Goal: Transaction & Acquisition: Book appointment/travel/reservation

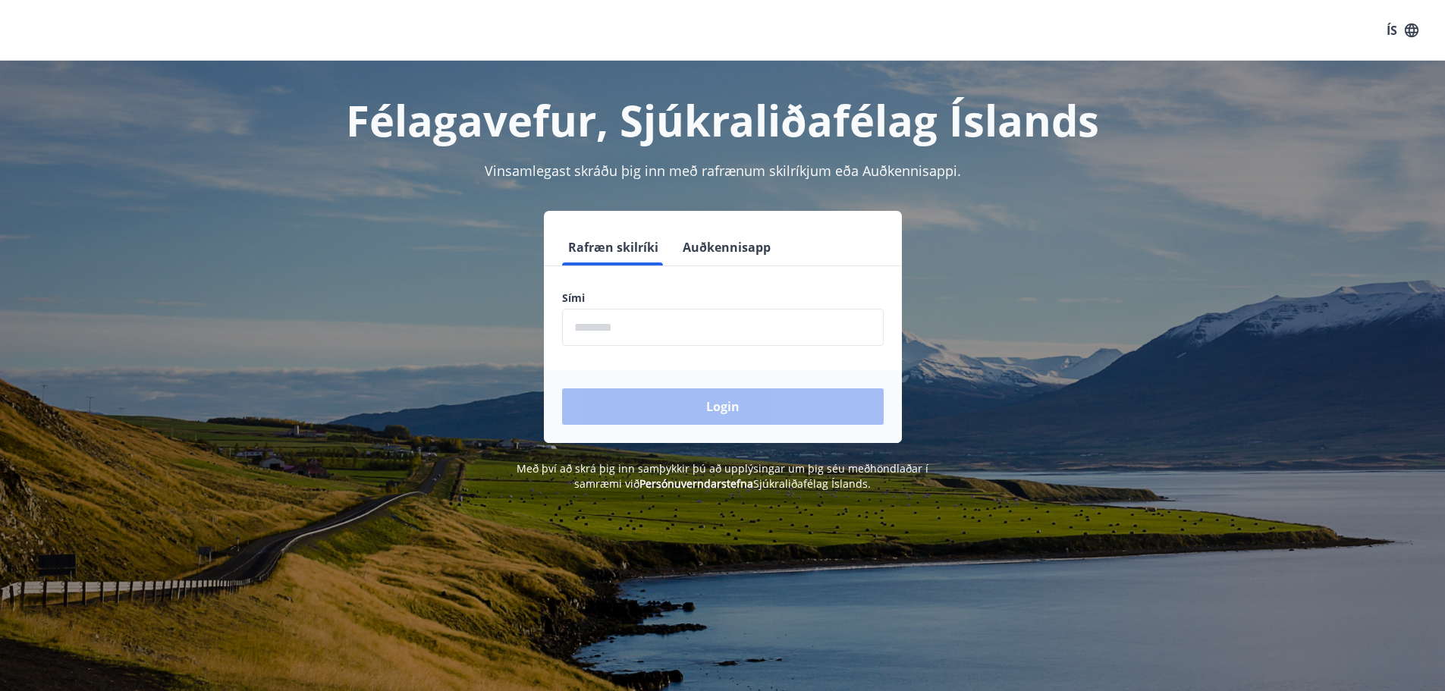
click at [612, 321] on input "phone" at bounding box center [723, 327] width 322 height 37
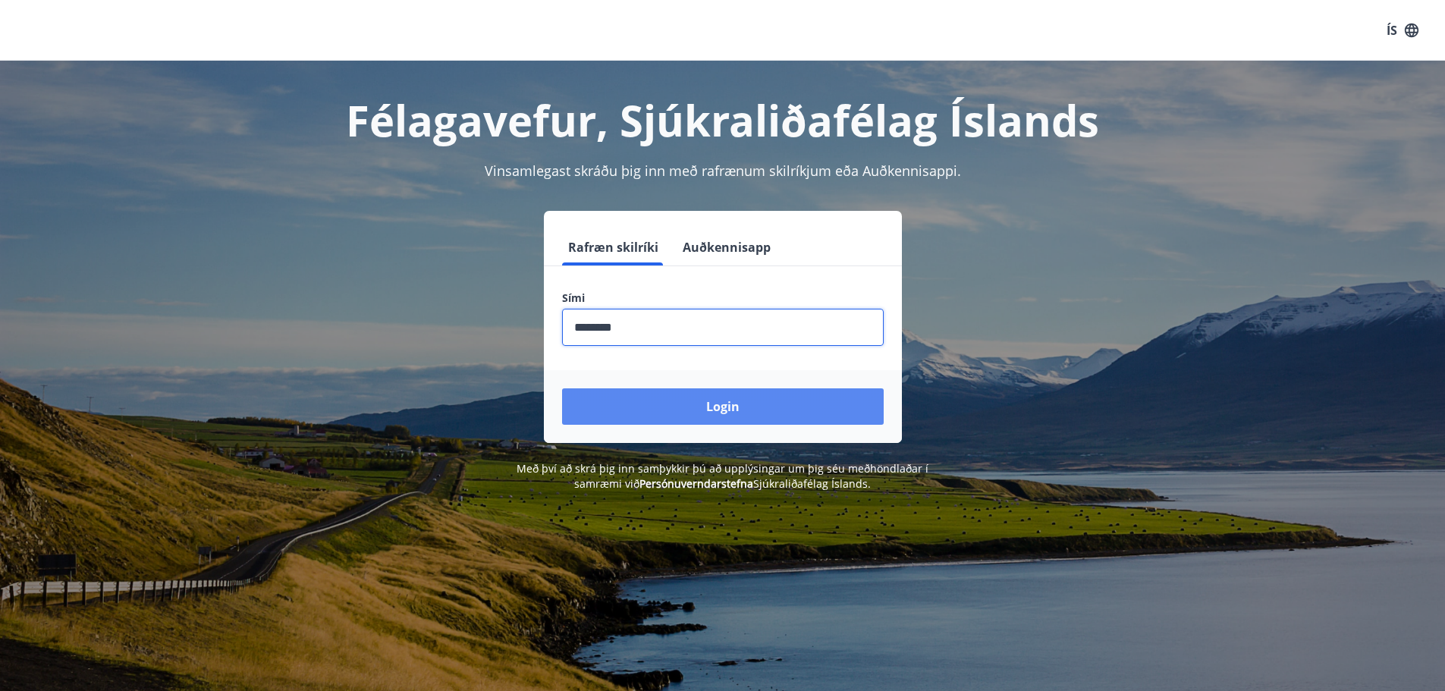
type input "********"
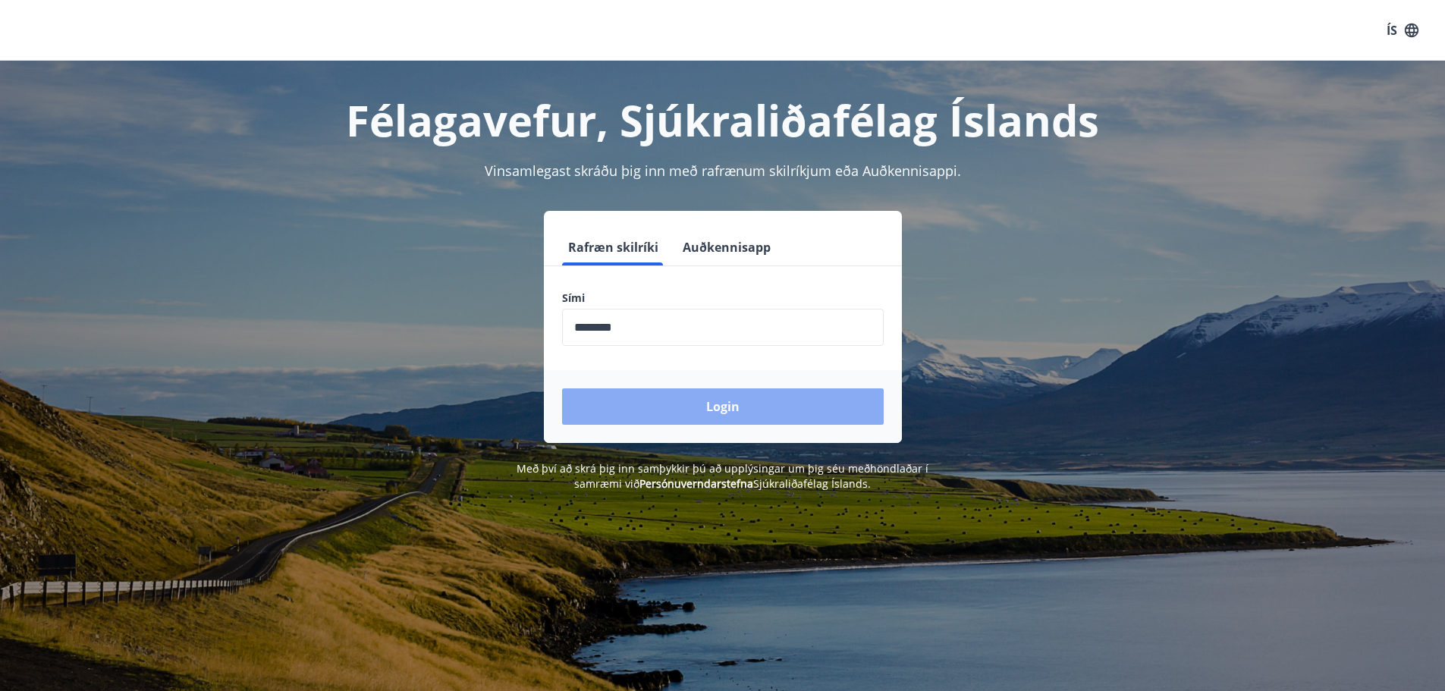
click at [748, 411] on button "Login" at bounding box center [723, 406] width 322 height 36
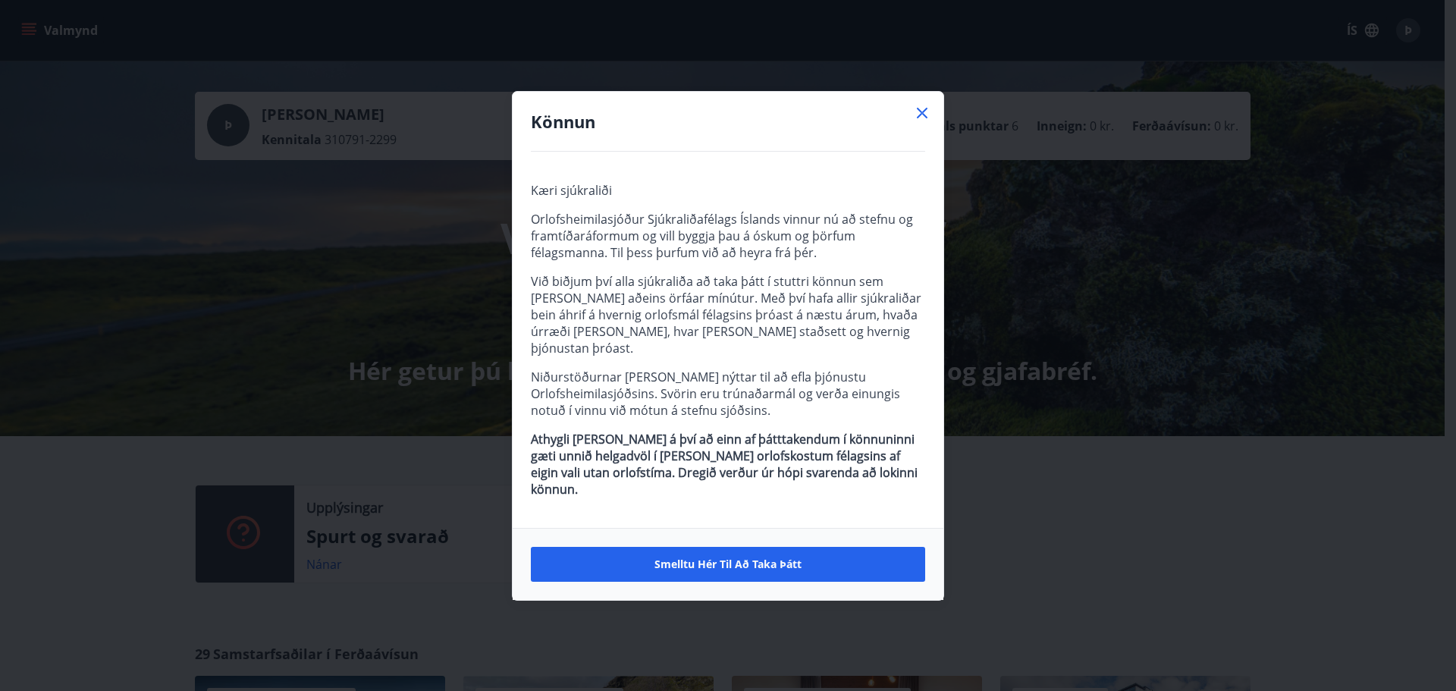
click at [933, 137] on div "Könnun" at bounding box center [728, 122] width 431 height 60
drag, startPoint x: 925, startPoint y: 132, endPoint x: 918, endPoint y: 136, distance: 7.8
click at [924, 122] on icon at bounding box center [922, 113] width 18 height 18
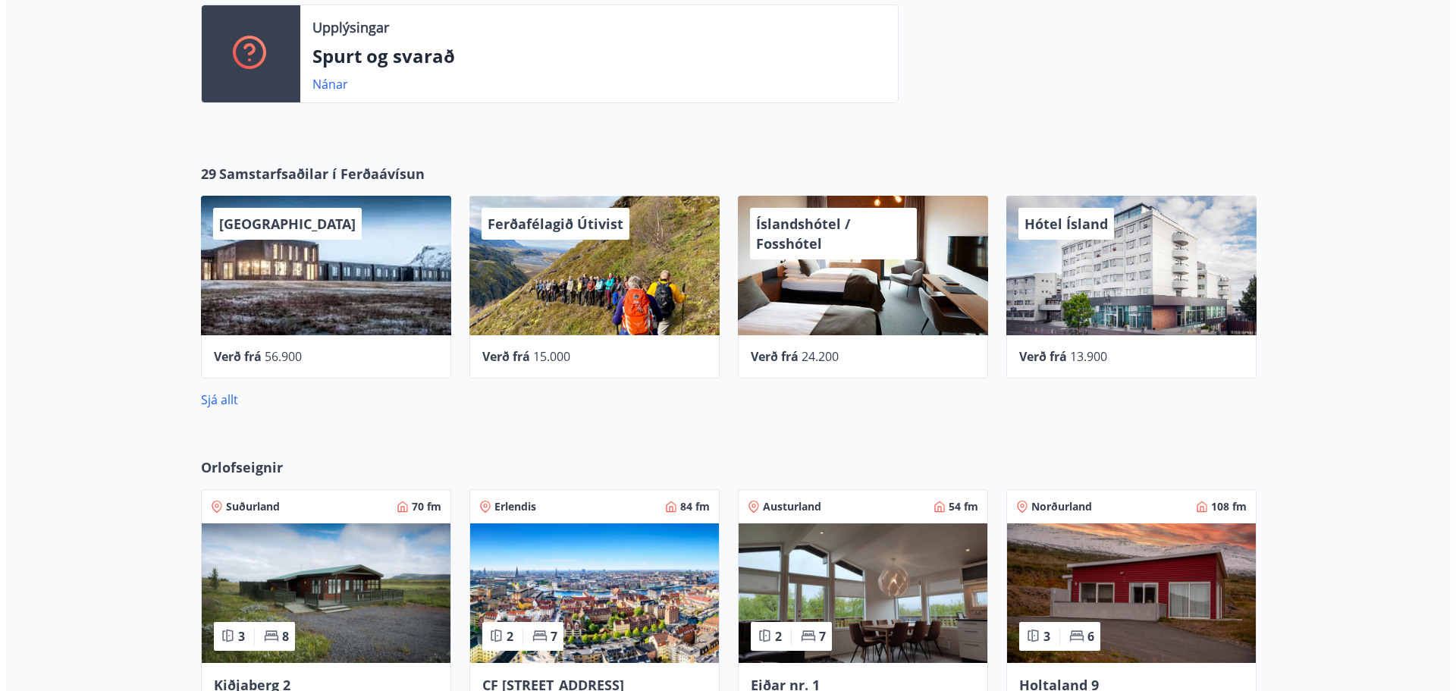
scroll to position [488, 0]
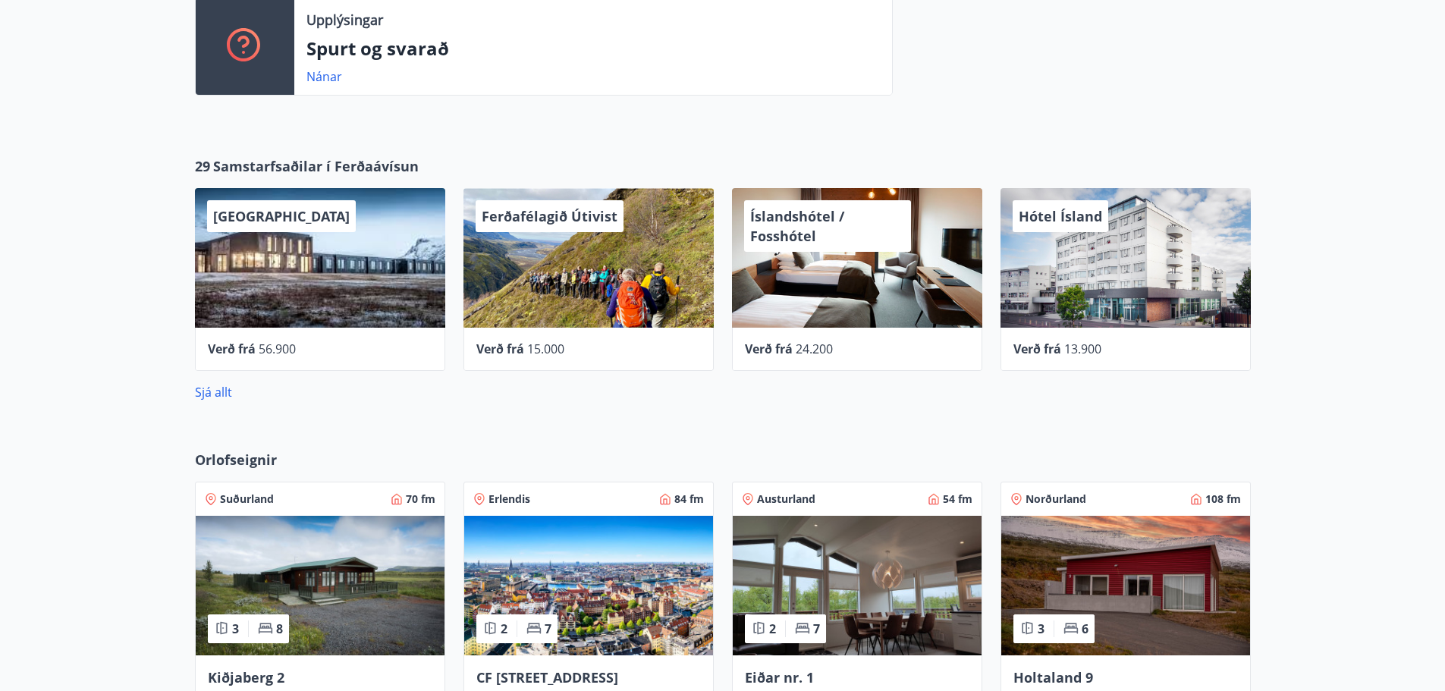
drag, startPoint x: 499, startPoint y: 290, endPoint x: 483, endPoint y: 317, distance: 31.6
click at [483, 317] on div "Ferðafélagið Útivist" at bounding box center [588, 258] width 250 height 140
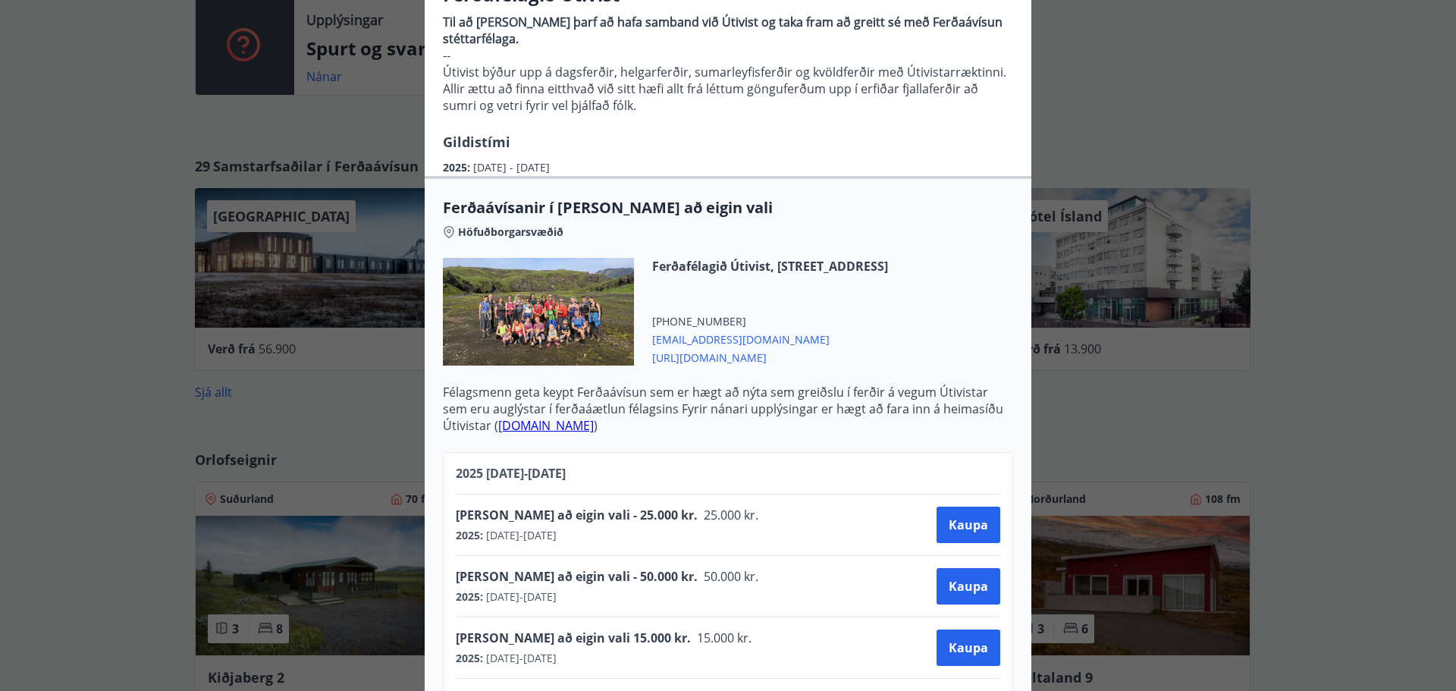
scroll to position [228, 0]
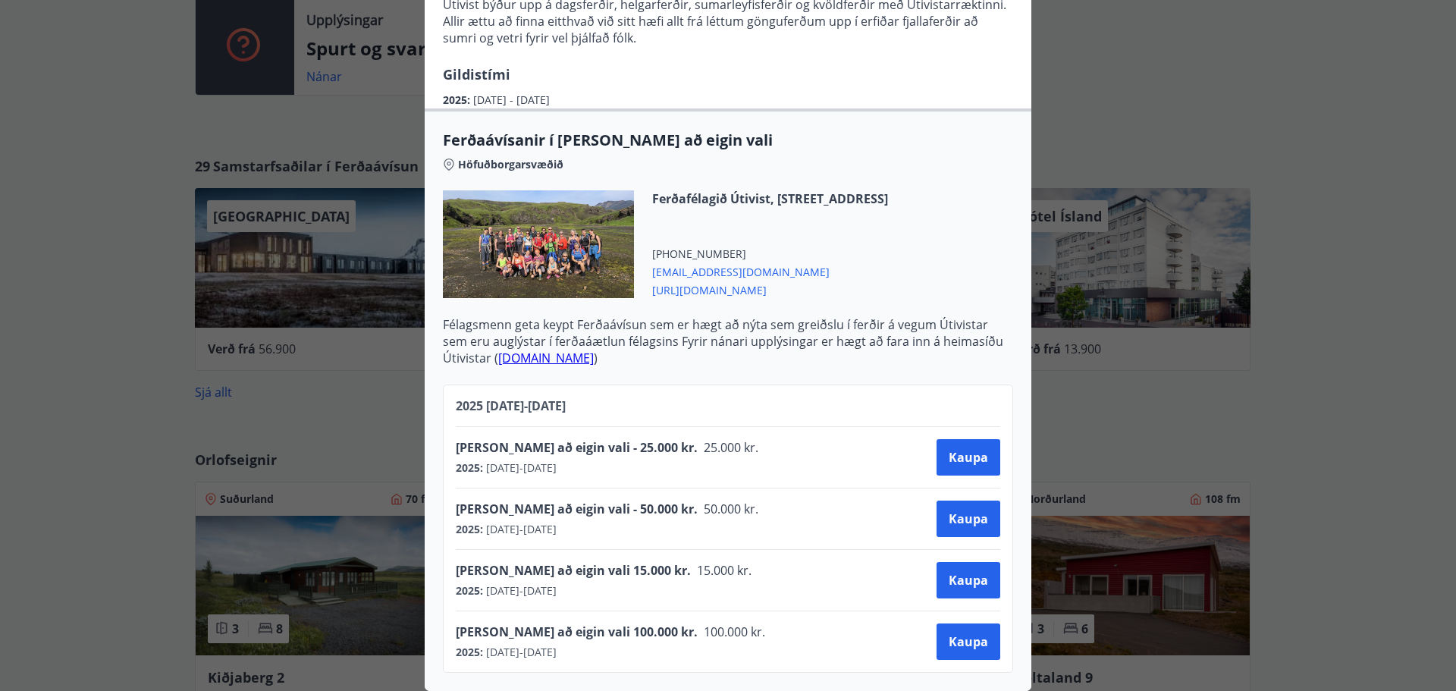
click at [695, 284] on span "https://www.utivist.is/" at bounding box center [770, 289] width 236 height 18
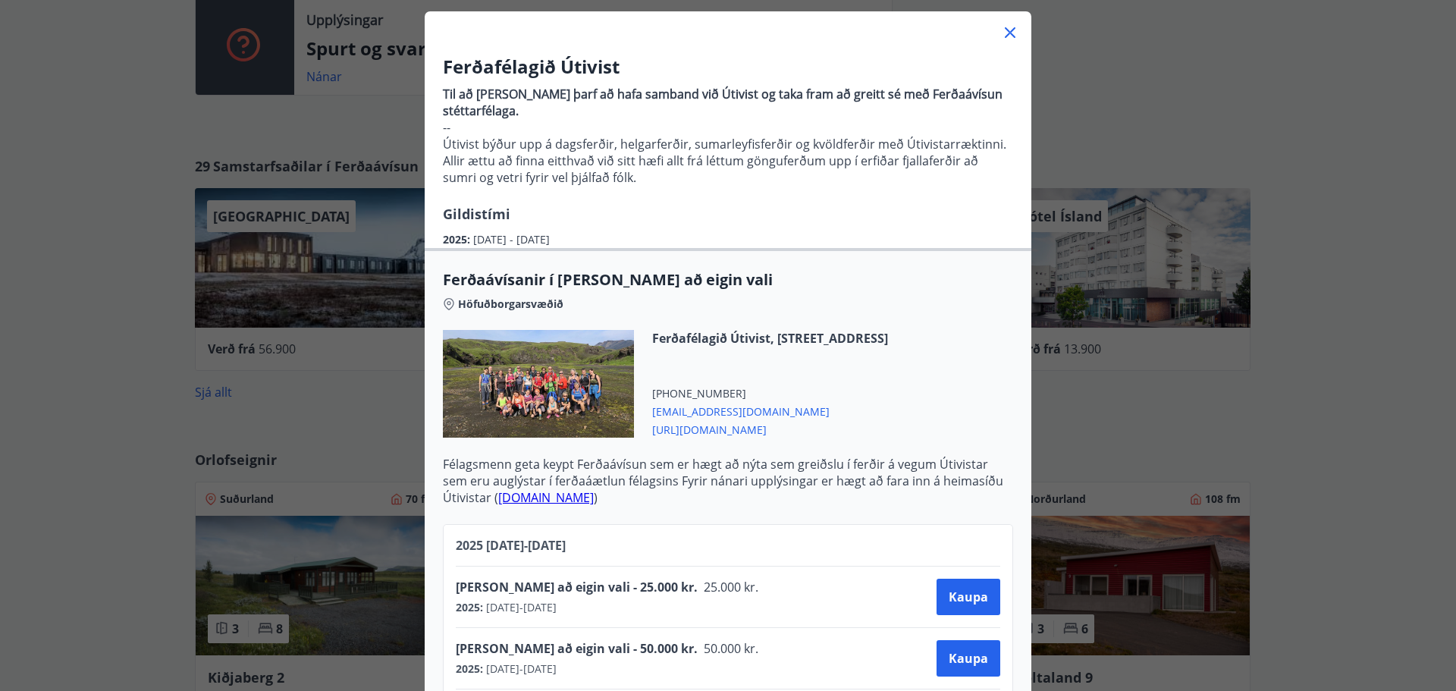
scroll to position [79, 0]
click at [1004, 32] on icon at bounding box center [1010, 33] width 18 height 18
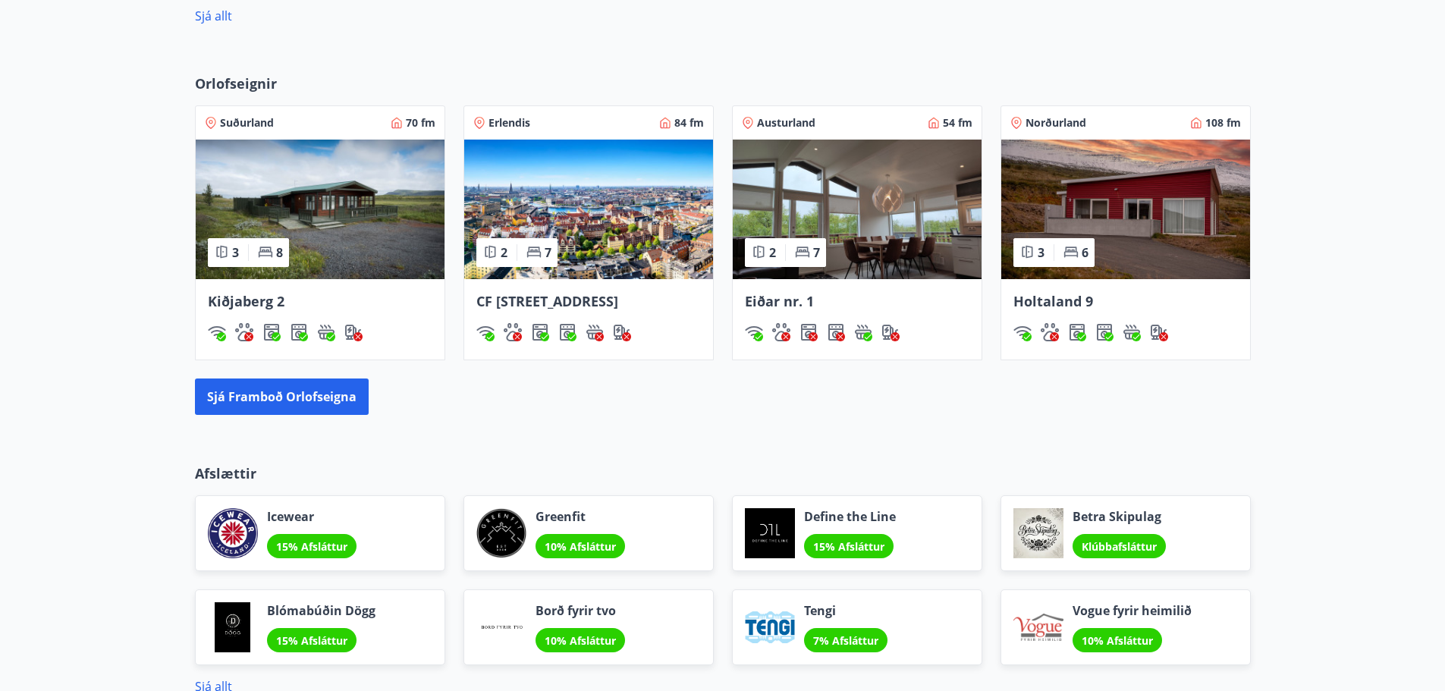
scroll to position [867, 0]
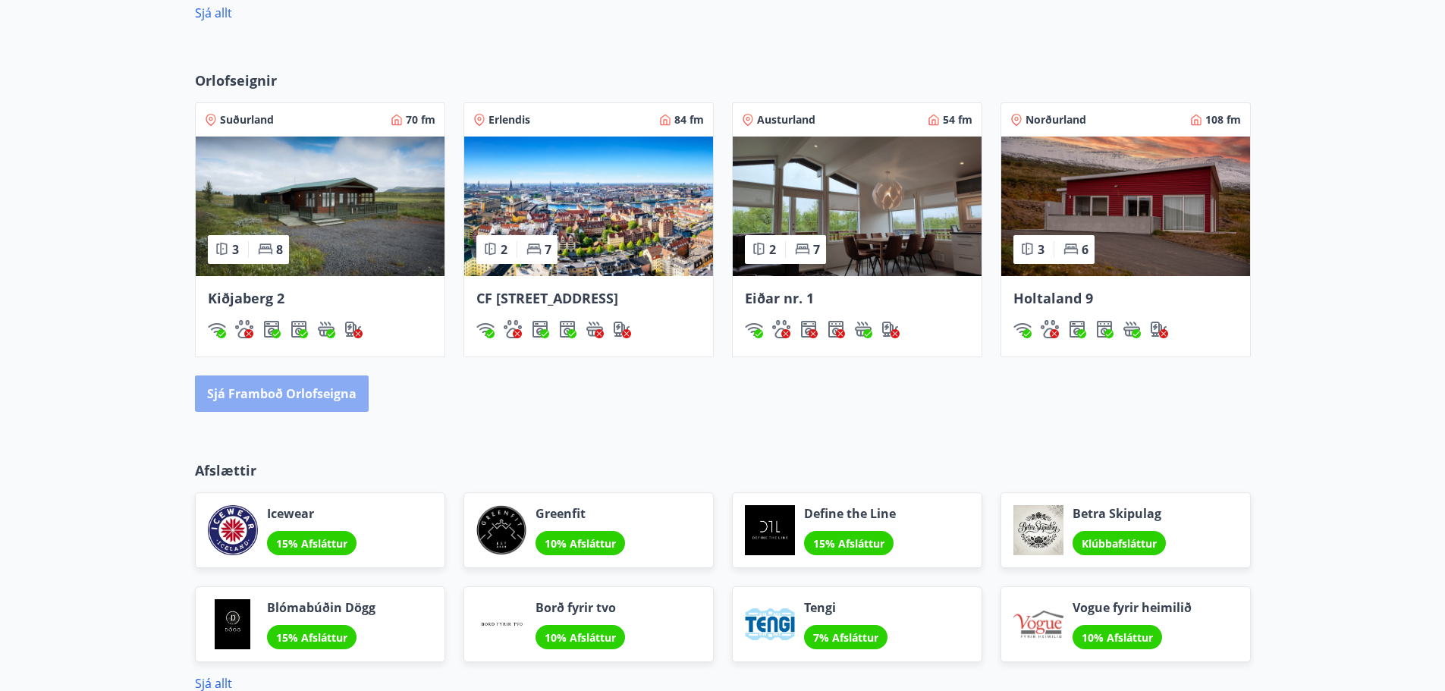
click at [335, 412] on button "Sjá framboð orlofseigna" at bounding box center [282, 393] width 174 height 36
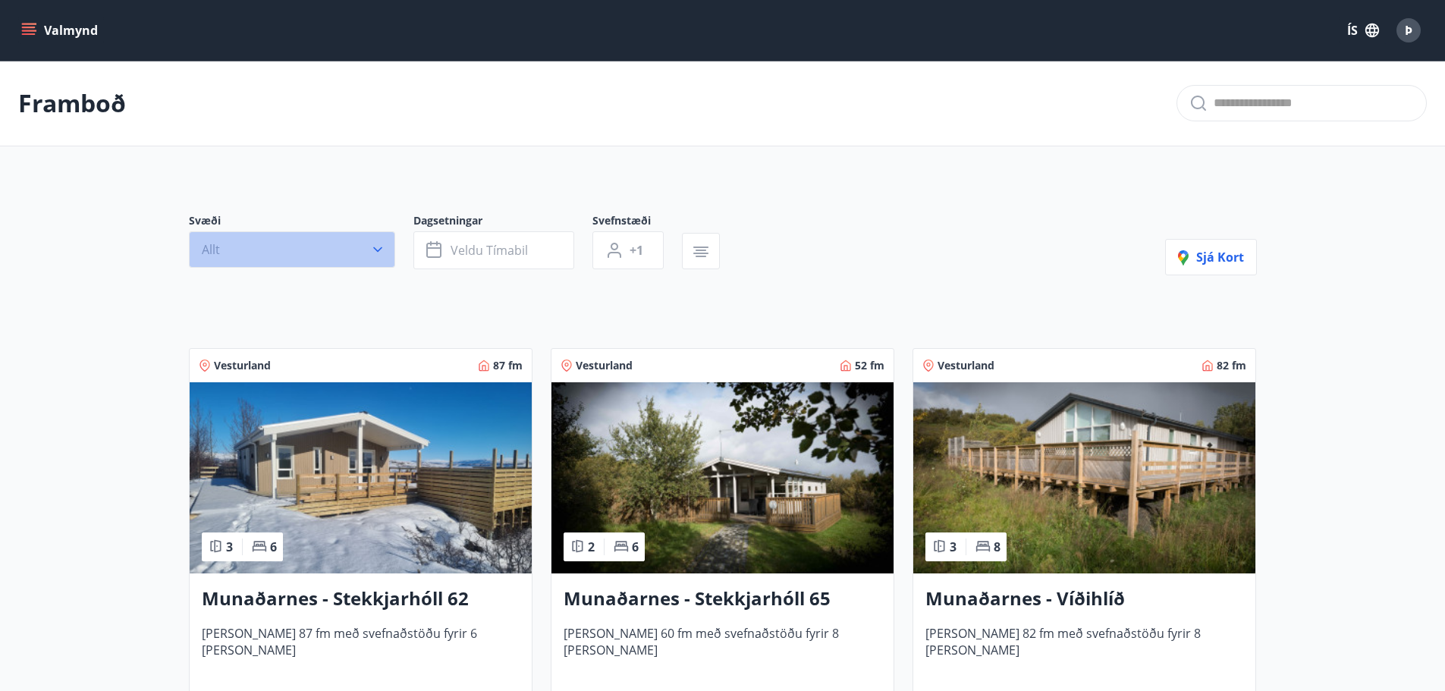
click at [294, 247] on button "Allt" at bounding box center [292, 249] width 206 height 36
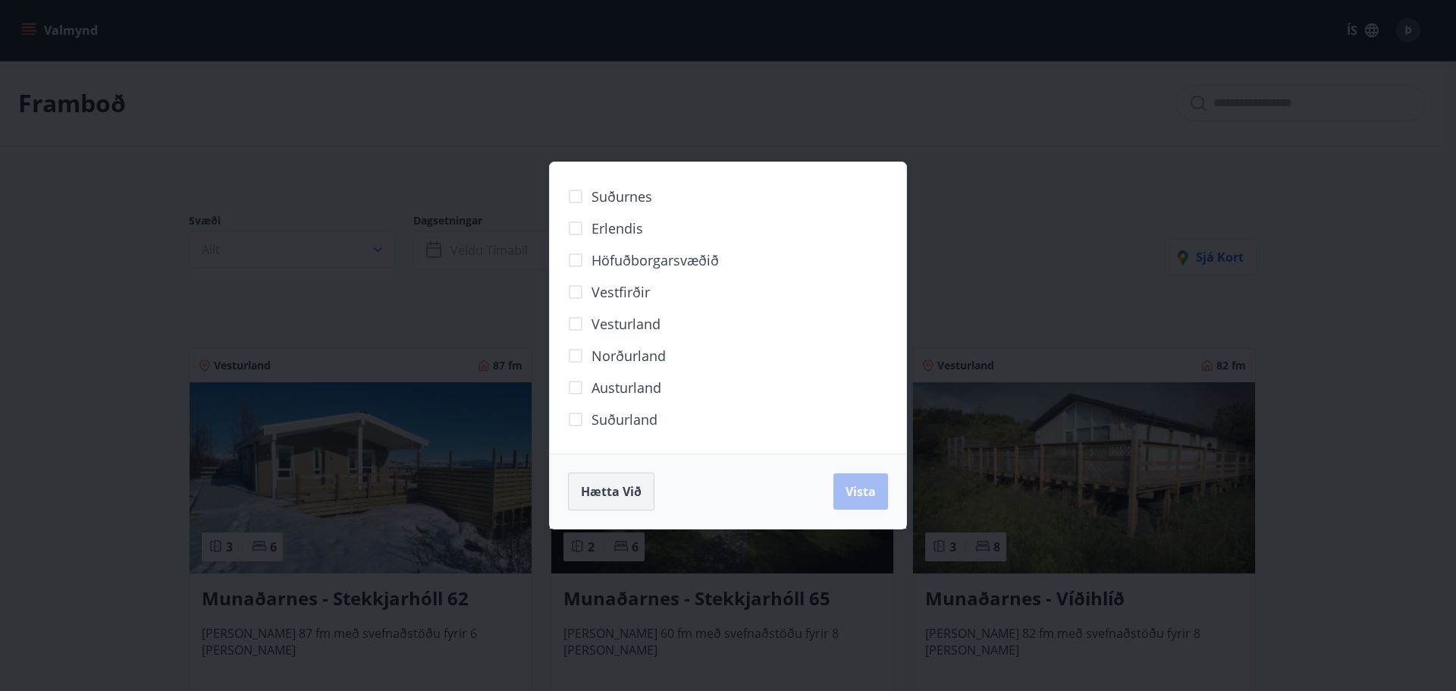
drag, startPoint x: 632, startPoint y: 489, endPoint x: 582, endPoint y: 482, distance: 50.5
click at [632, 489] on span "Hætta við" at bounding box center [611, 491] width 61 height 17
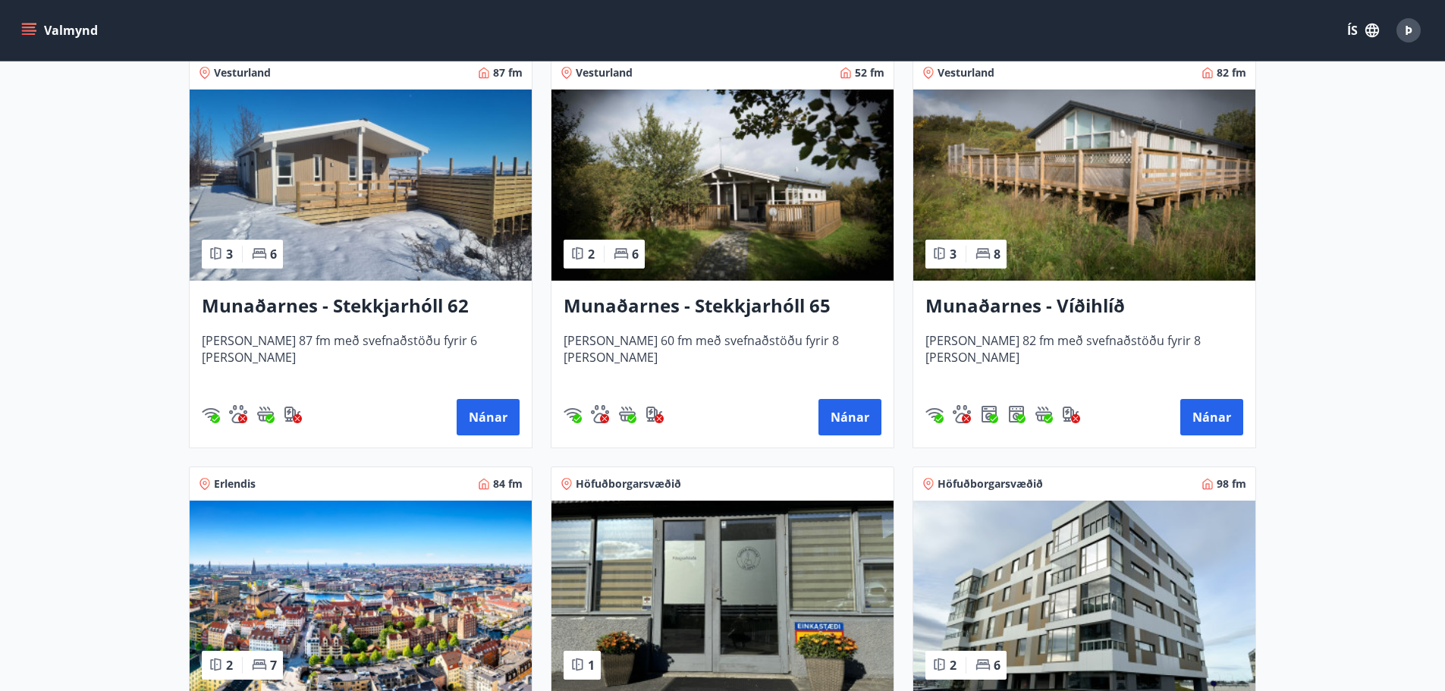
scroll to position [152, 0]
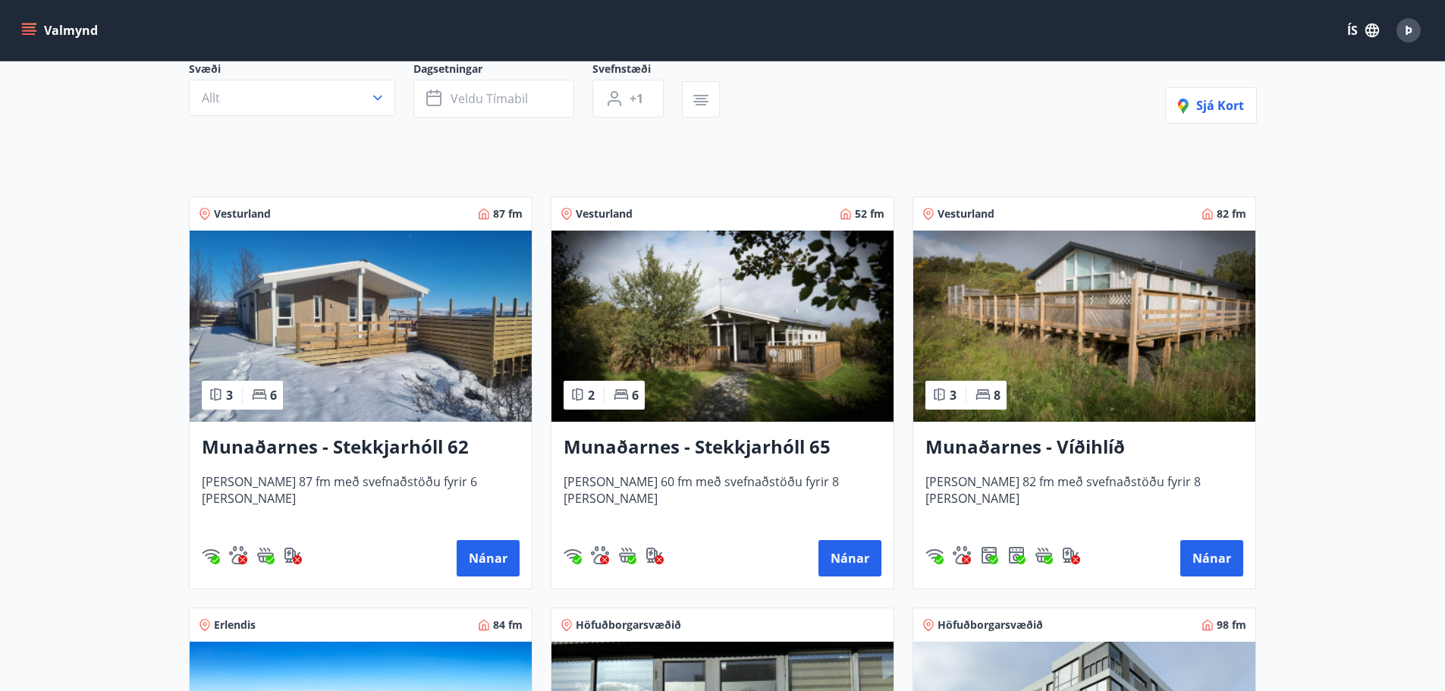
click at [662, 298] on img at bounding box center [722, 326] width 342 height 191
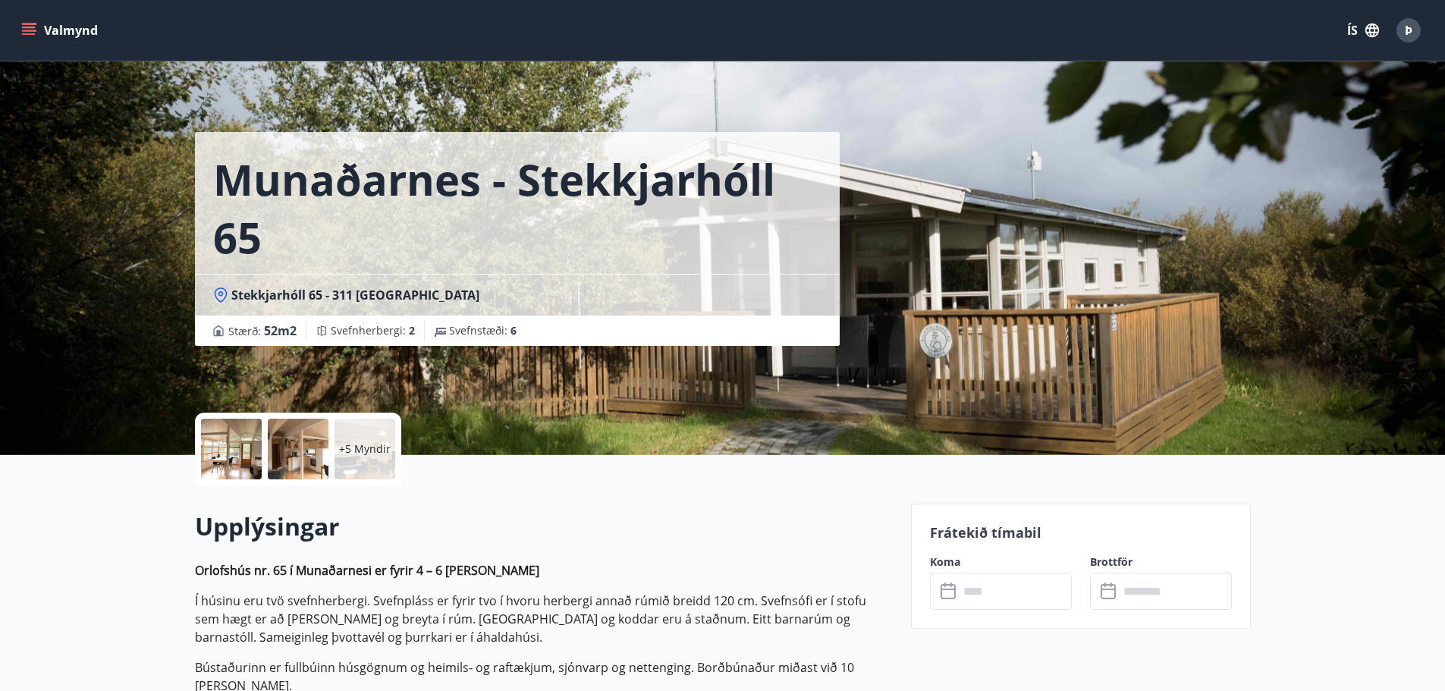
click at [306, 451] on div at bounding box center [298, 449] width 61 height 61
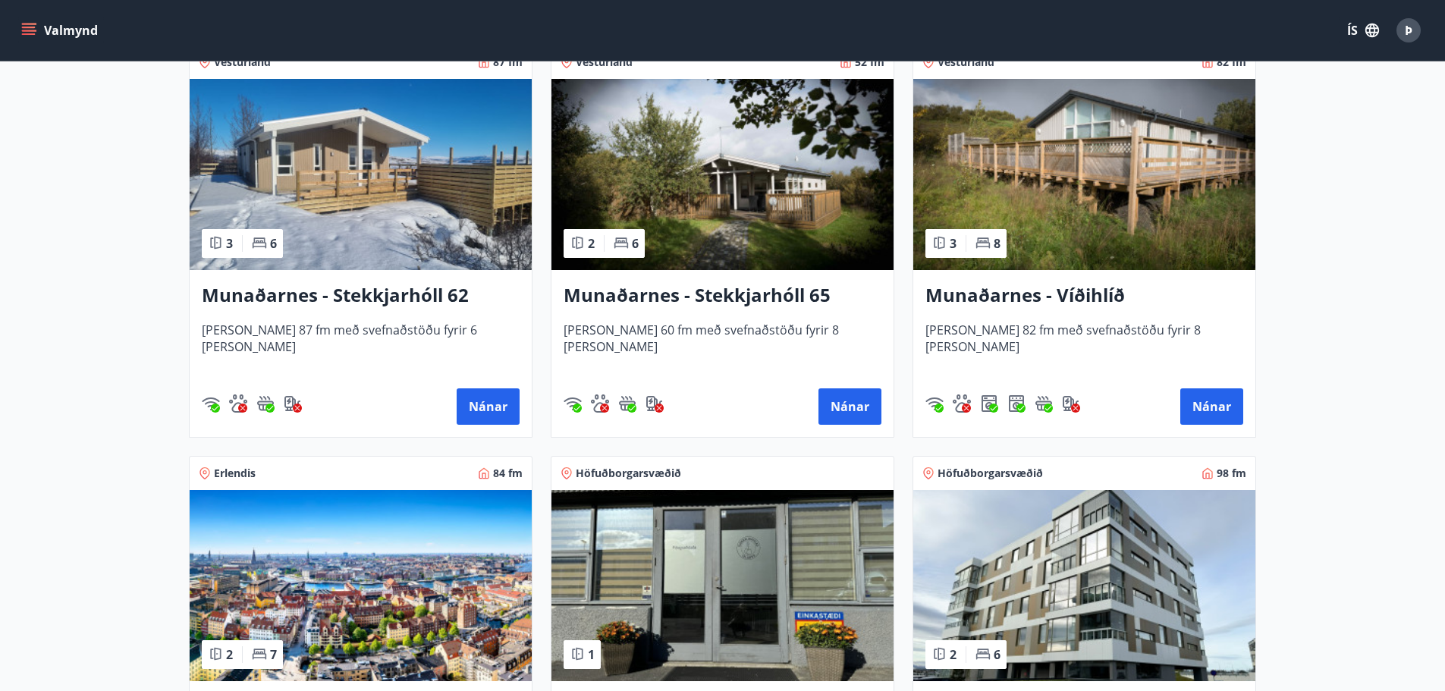
scroll to position [531, 0]
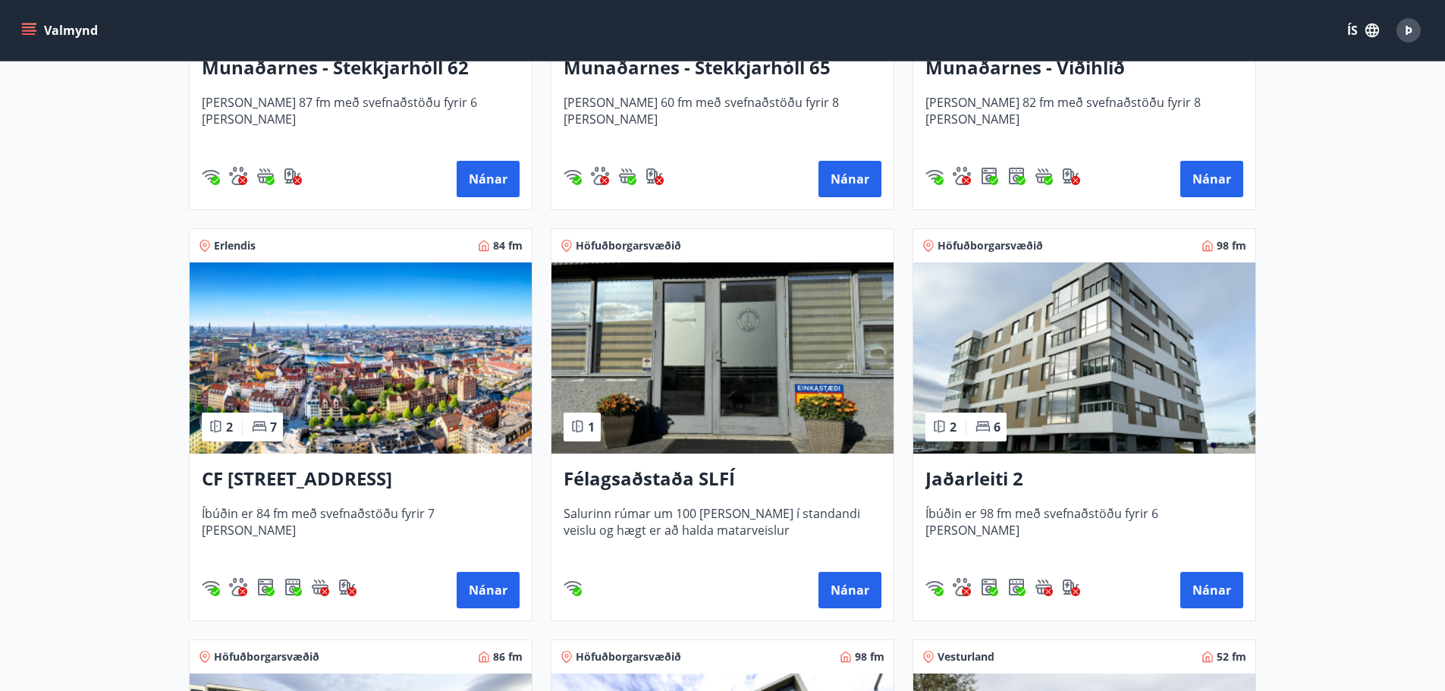
click at [399, 355] on img at bounding box center [361, 357] width 342 height 191
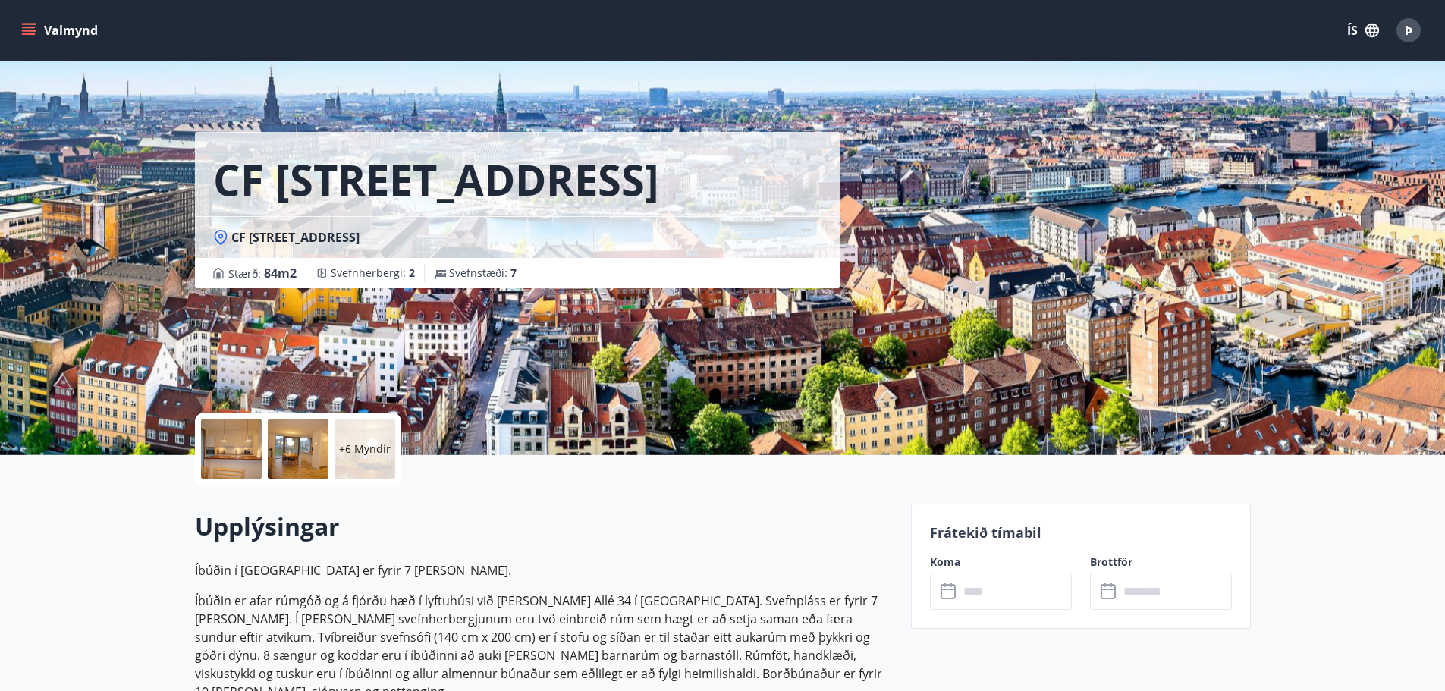
click at [235, 447] on div at bounding box center [231, 449] width 61 height 61
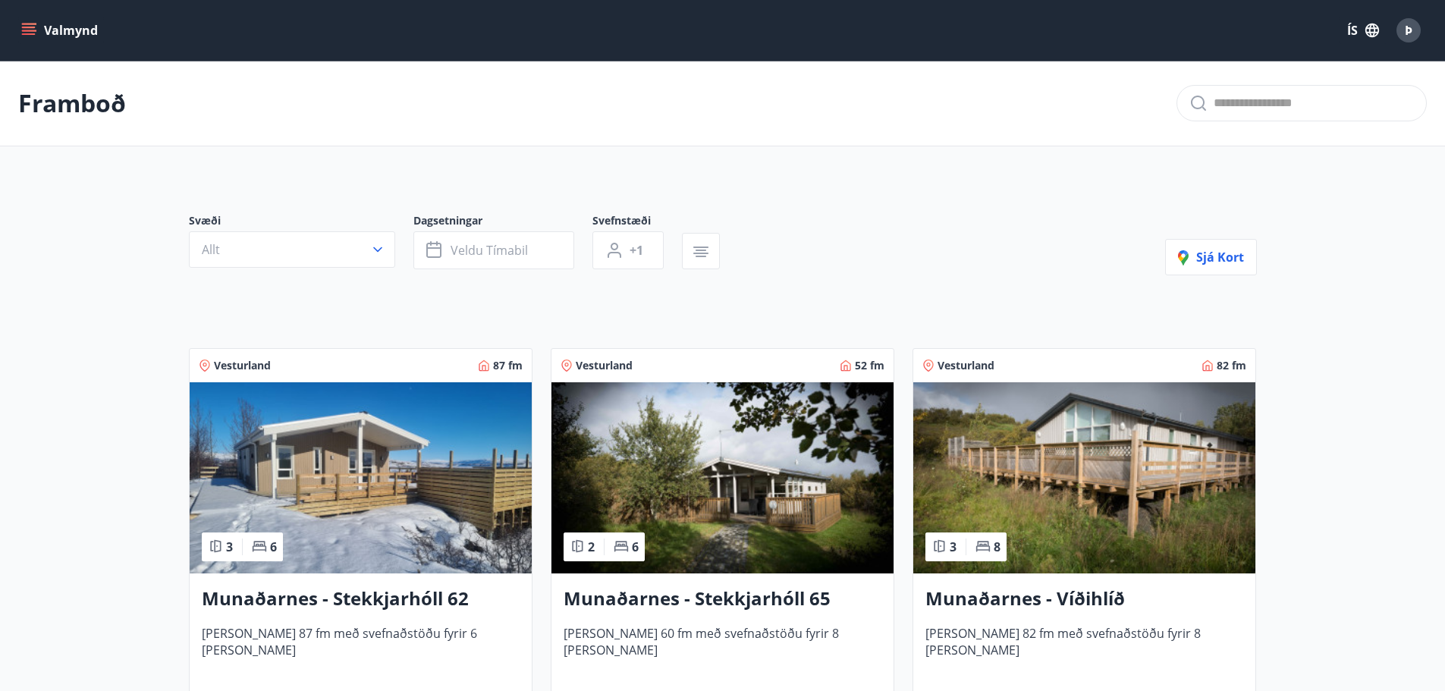
drag, startPoint x: 55, startPoint y: 102, endPoint x: 33, endPoint y: 26, distance: 79.7
click at [54, 102] on p "Framboð" at bounding box center [72, 102] width 108 height 33
click at [30, 12] on div "Valmynd ÍS Þ" at bounding box center [722, 30] width 1408 height 36
click at [30, 25] on icon "menu" at bounding box center [28, 30] width 15 height 15
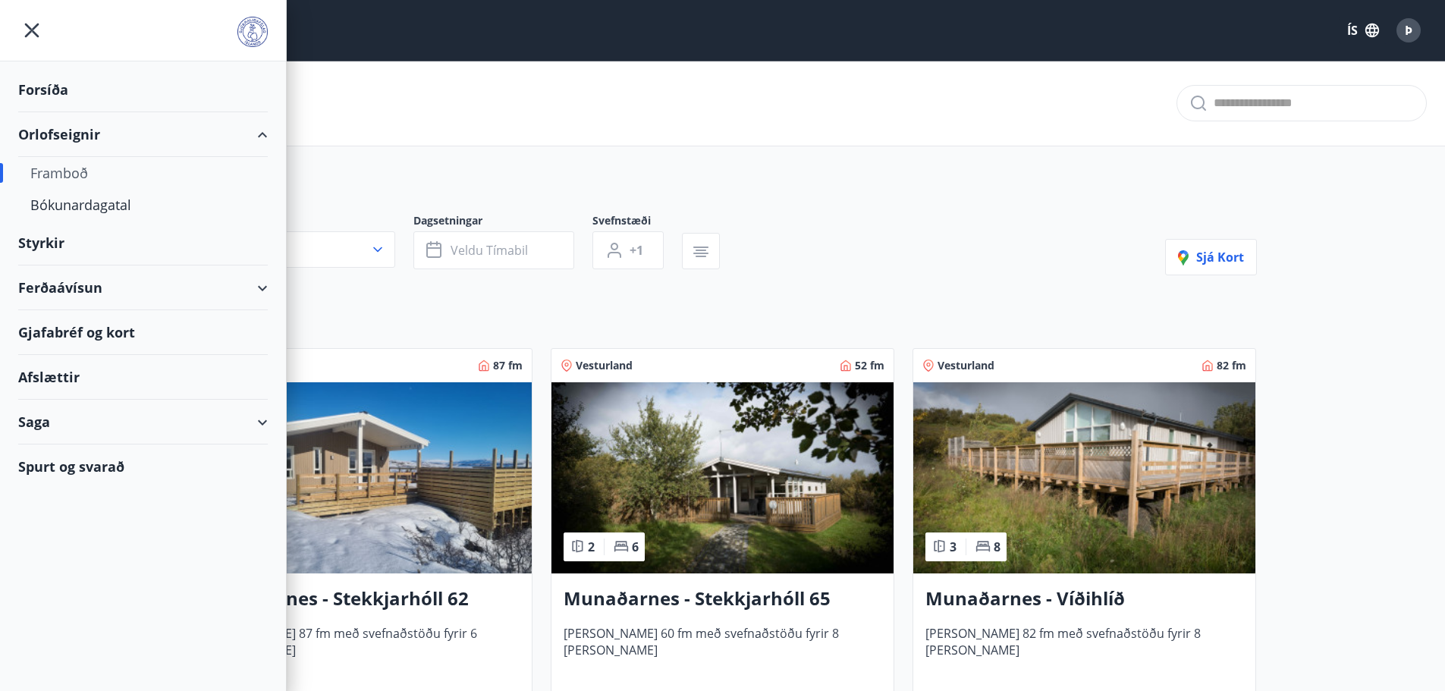
click at [29, 26] on icon "menu" at bounding box center [31, 30] width 27 height 27
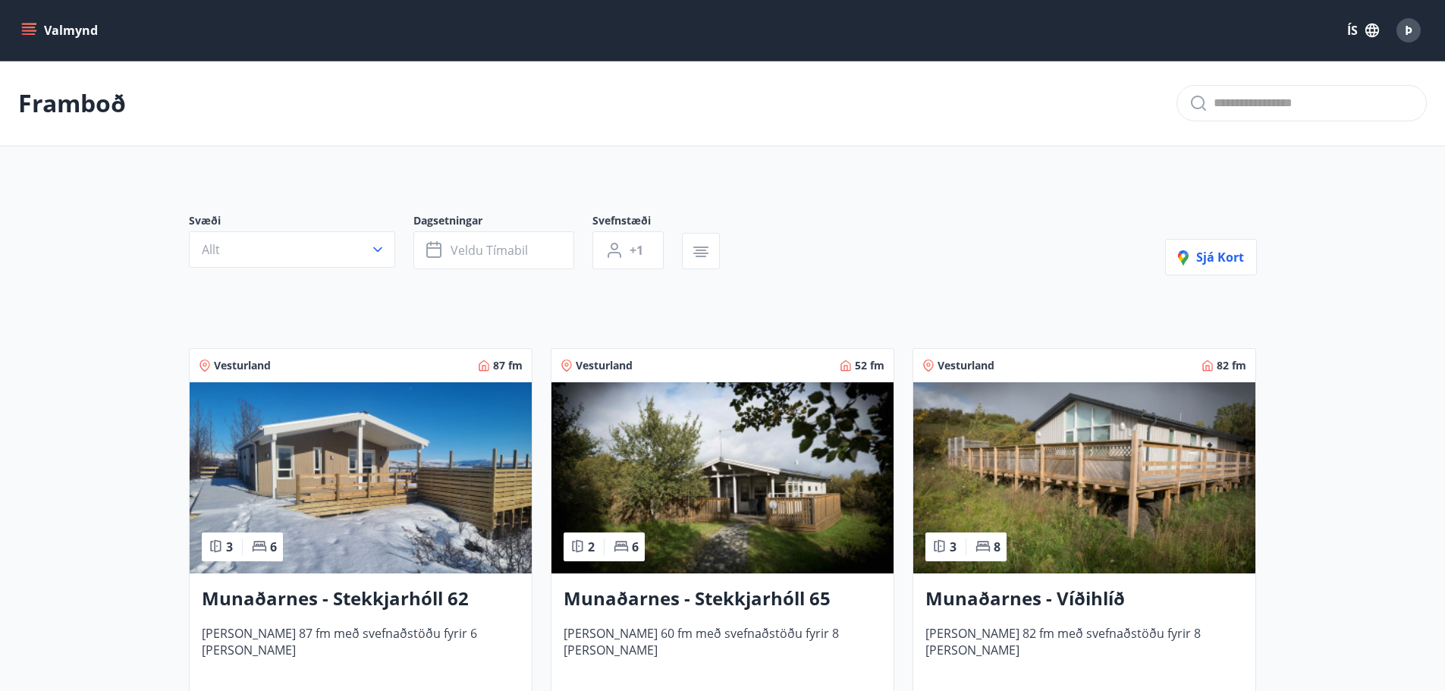
drag, startPoint x: 96, startPoint y: 97, endPoint x: 85, endPoint y: 87, distance: 14.5
click at [93, 95] on p "Framboð" at bounding box center [72, 102] width 108 height 33
click at [20, 22] on button "Valmynd" at bounding box center [61, 30] width 86 height 27
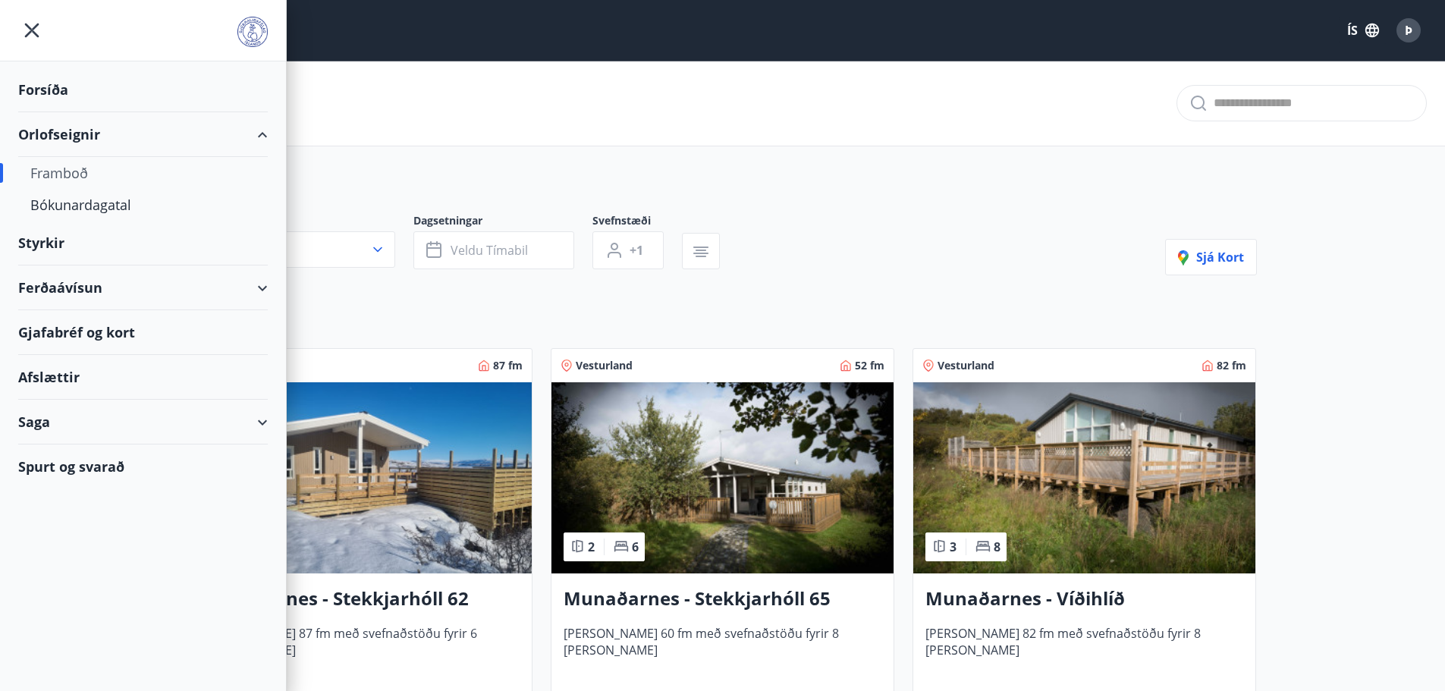
click at [66, 93] on div "Forsíða" at bounding box center [142, 89] width 249 height 45
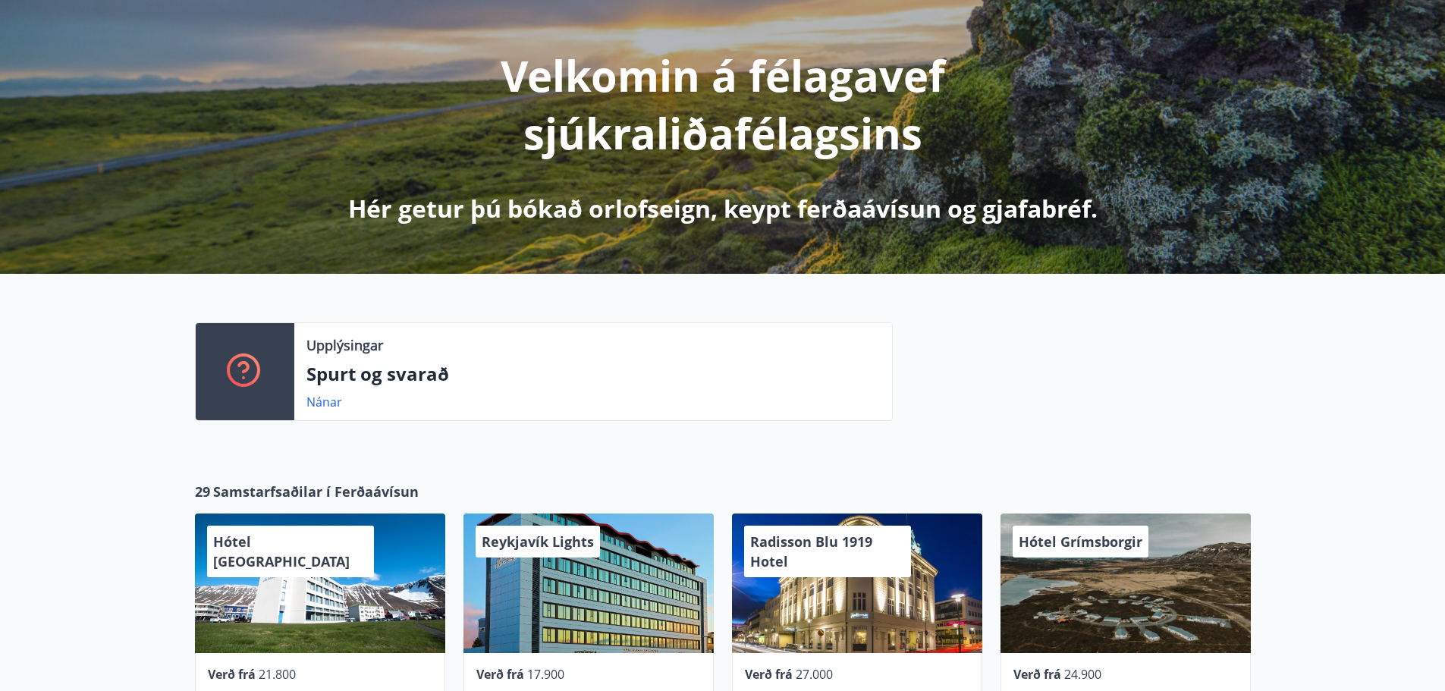
scroll to position [379, 0]
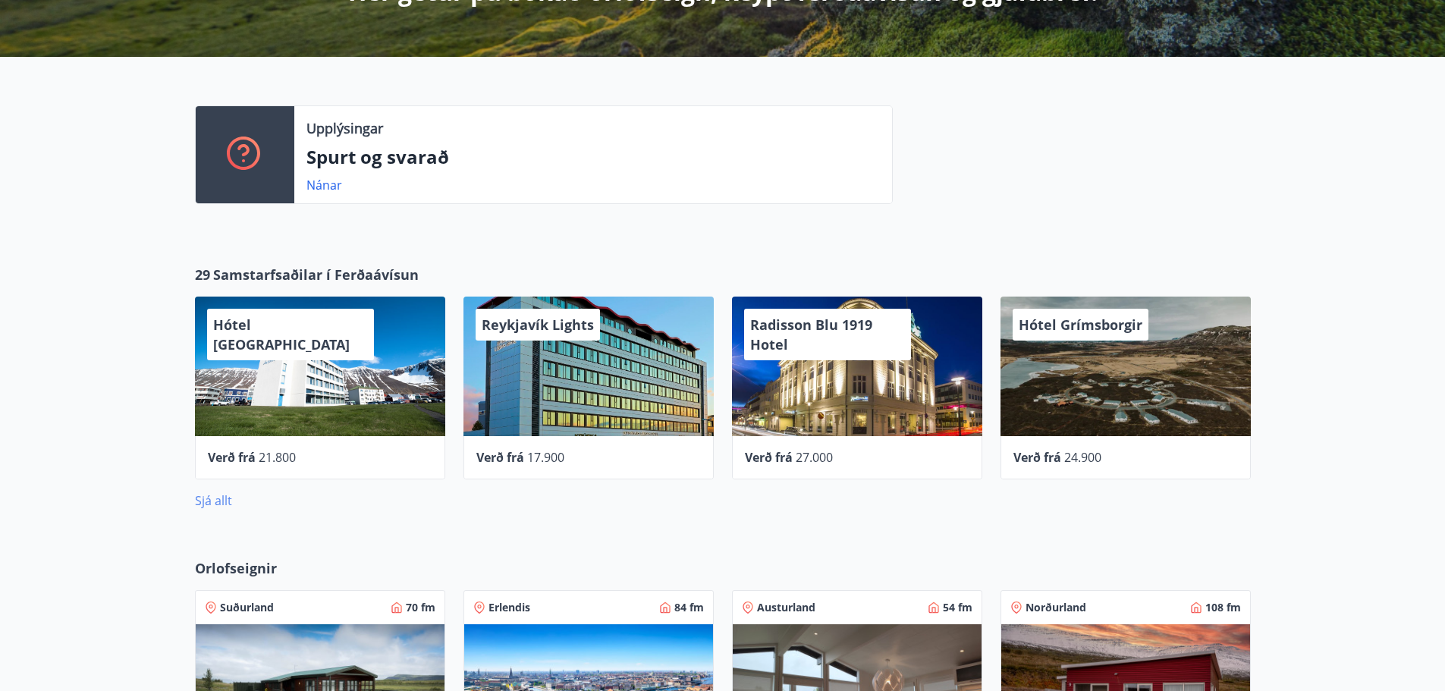
click at [225, 501] on link "Sjá allt" at bounding box center [213, 500] width 37 height 17
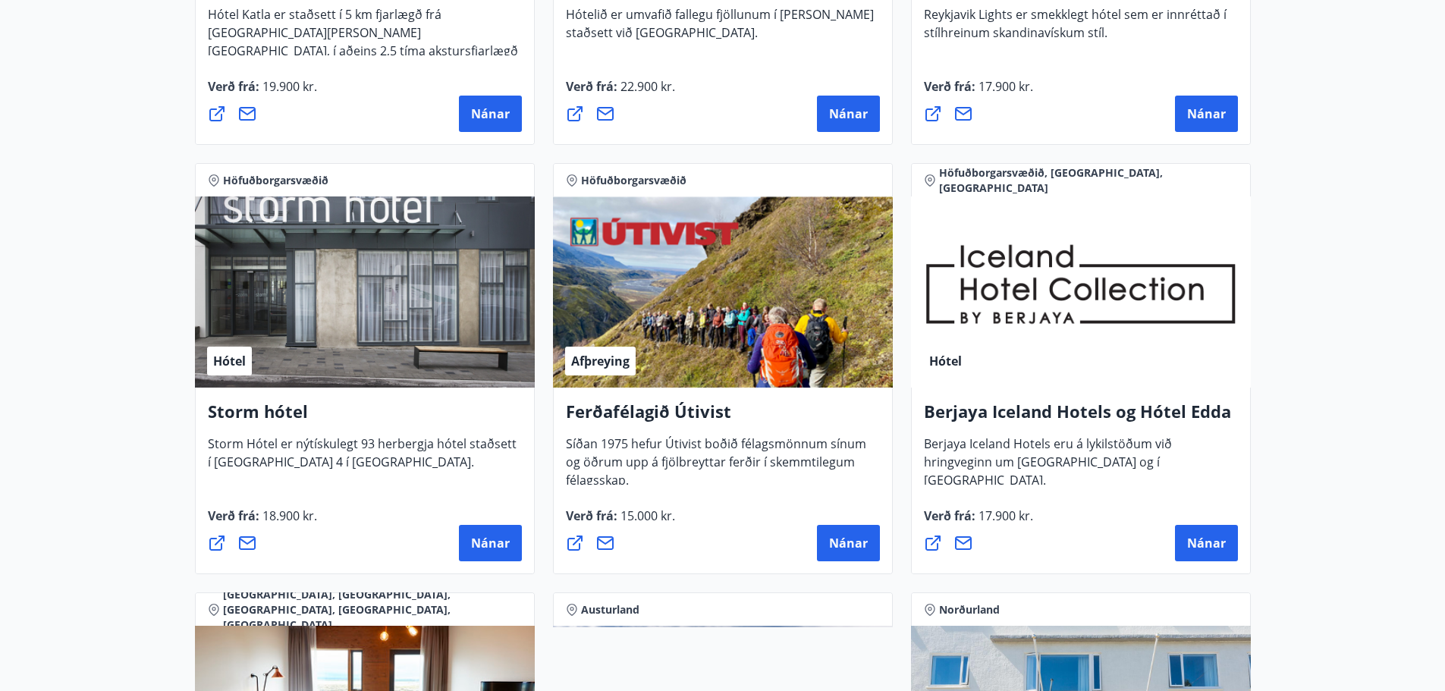
scroll to position [1441, 0]
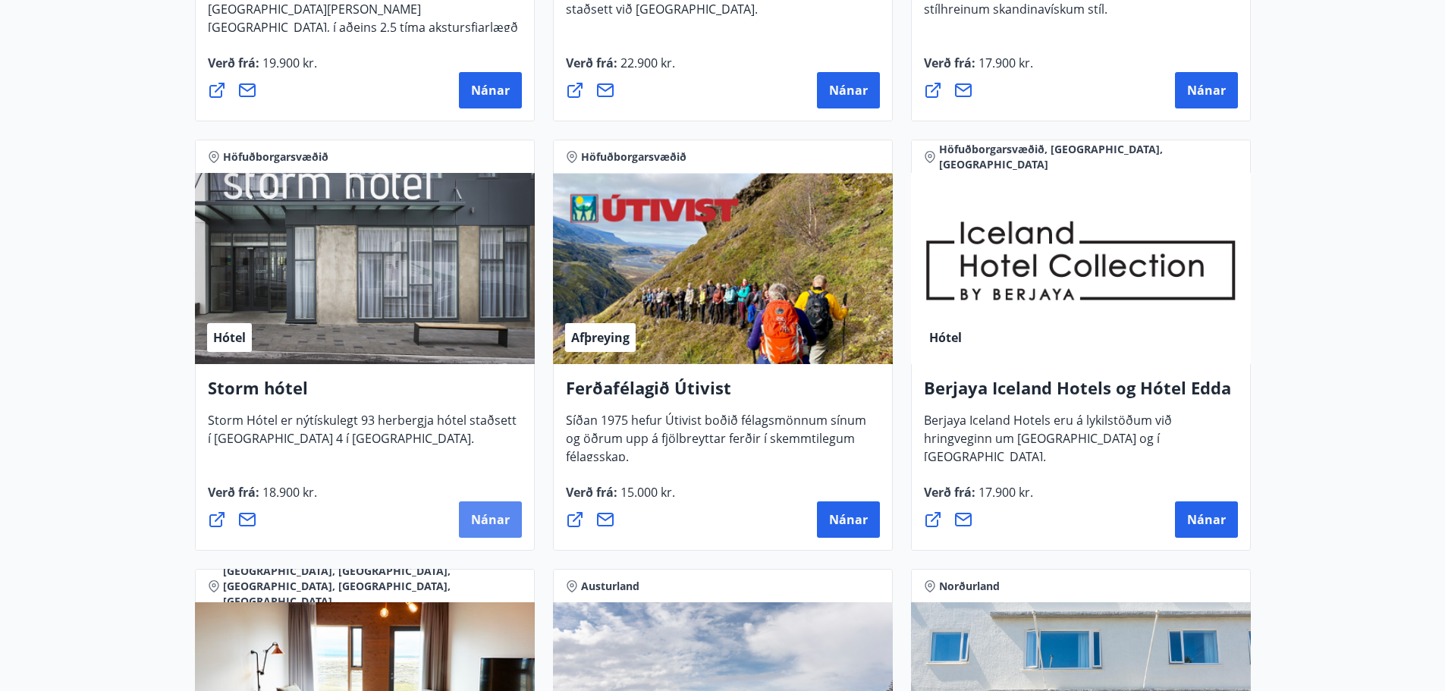
click at [473, 518] on span "Nánar" at bounding box center [490, 519] width 39 height 17
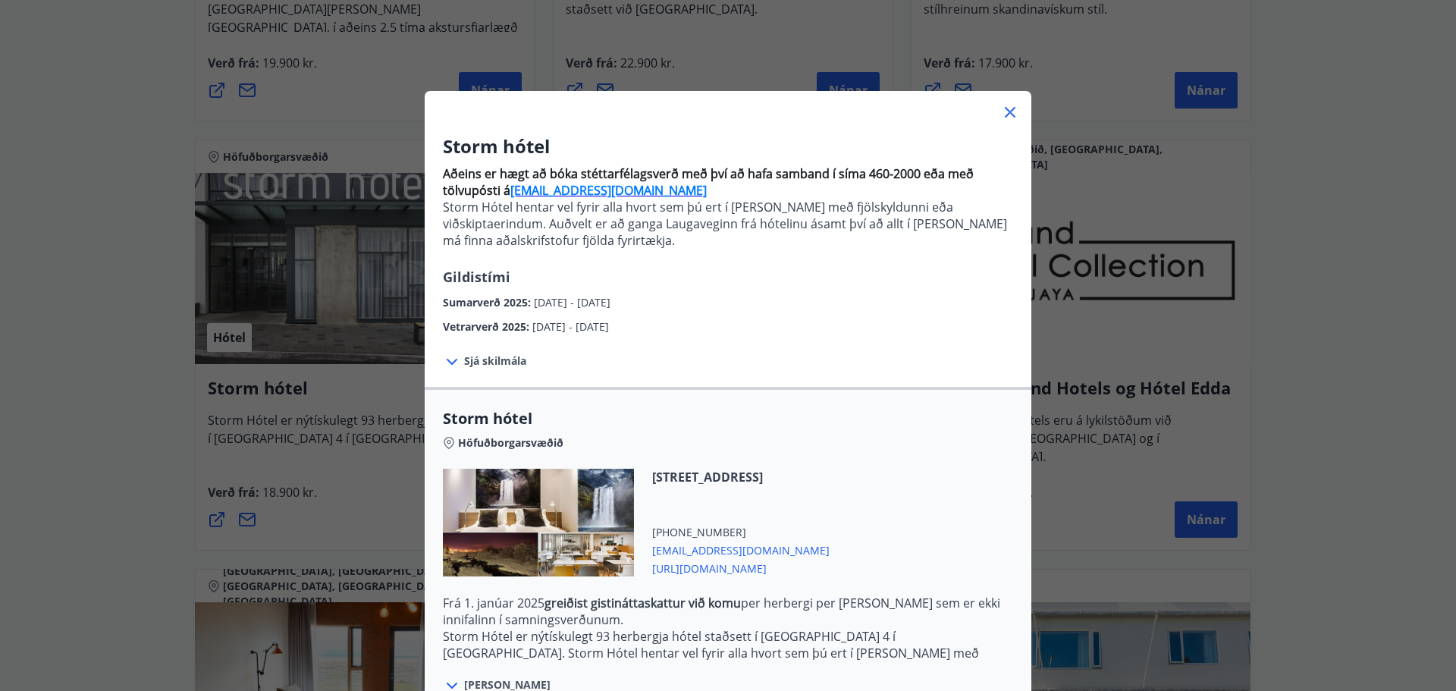
click at [500, 360] on span "Sjá skilmála" at bounding box center [495, 360] width 62 height 15
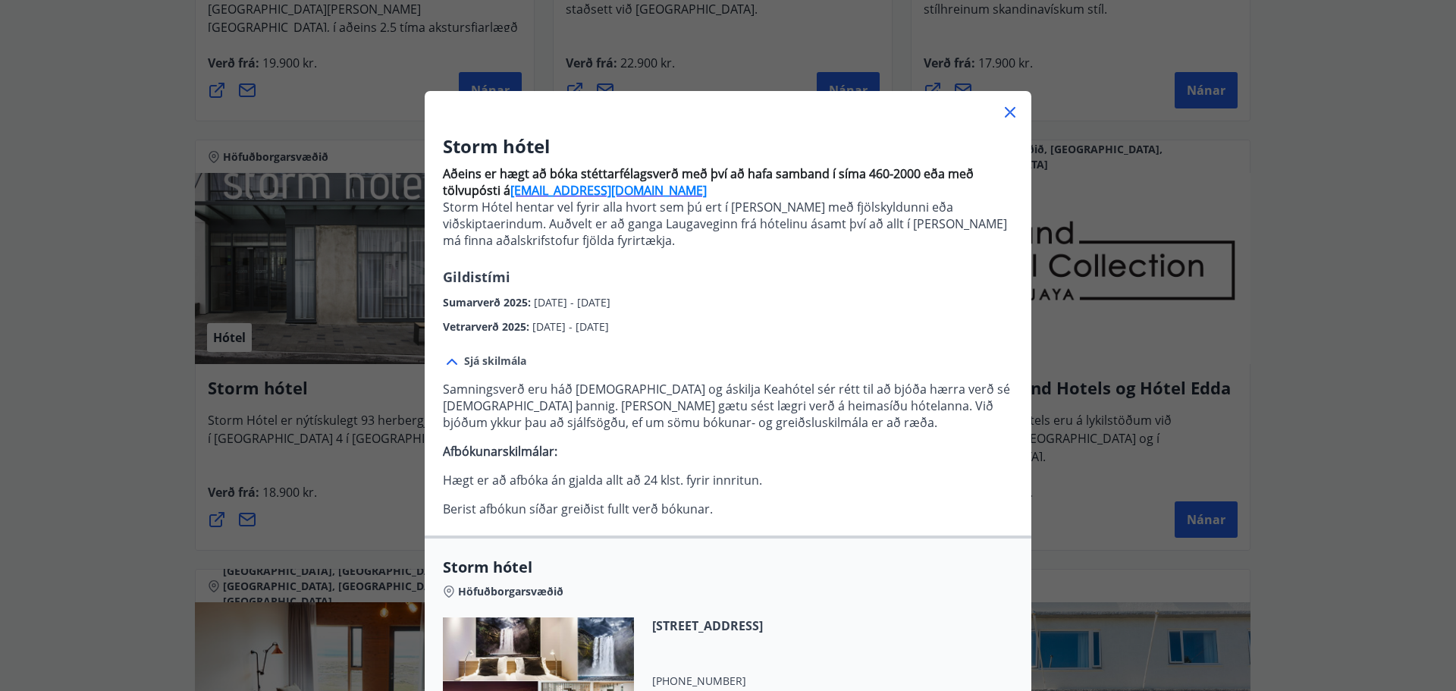
click at [16, 464] on div "Storm hótel Aðeins er hægt að bóka stéttarfélagsverð með því að hafa samband í …" at bounding box center [728, 345] width 1456 height 691
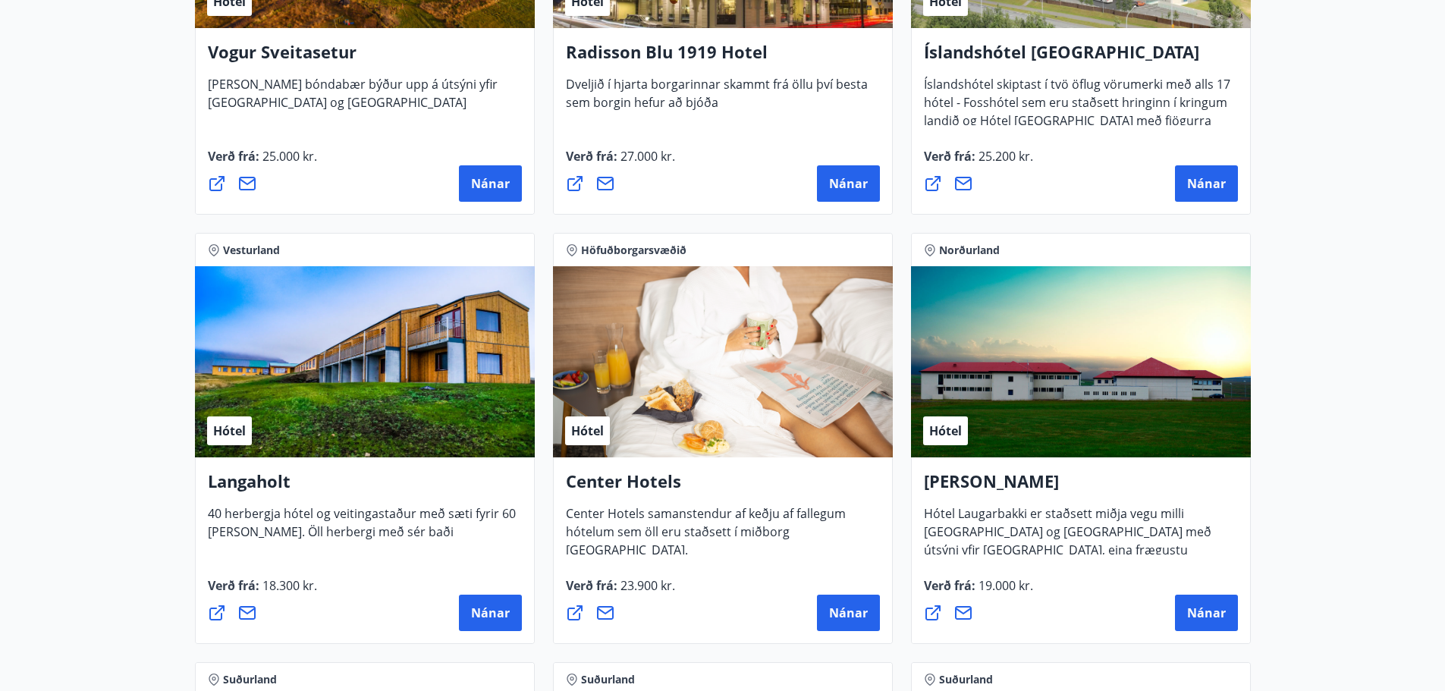
scroll to position [3109, 0]
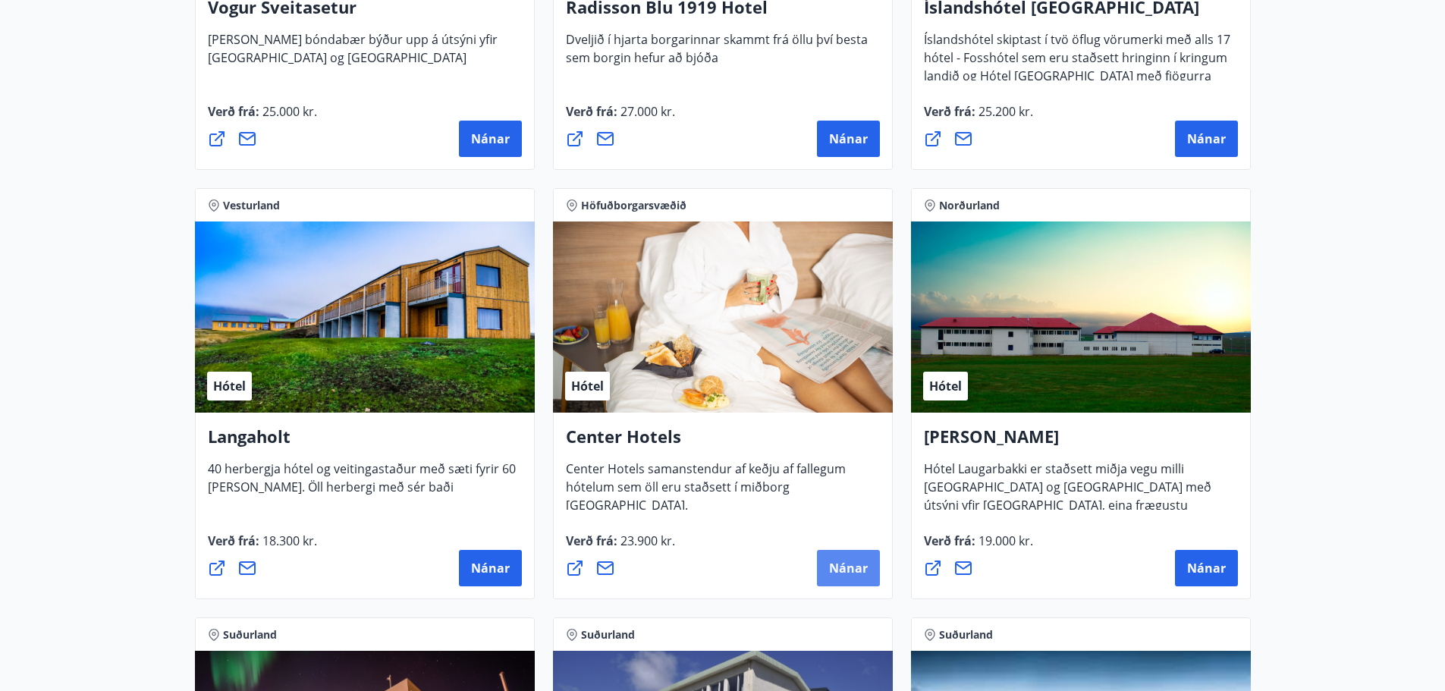
click at [852, 576] on span "Nánar" at bounding box center [848, 568] width 39 height 17
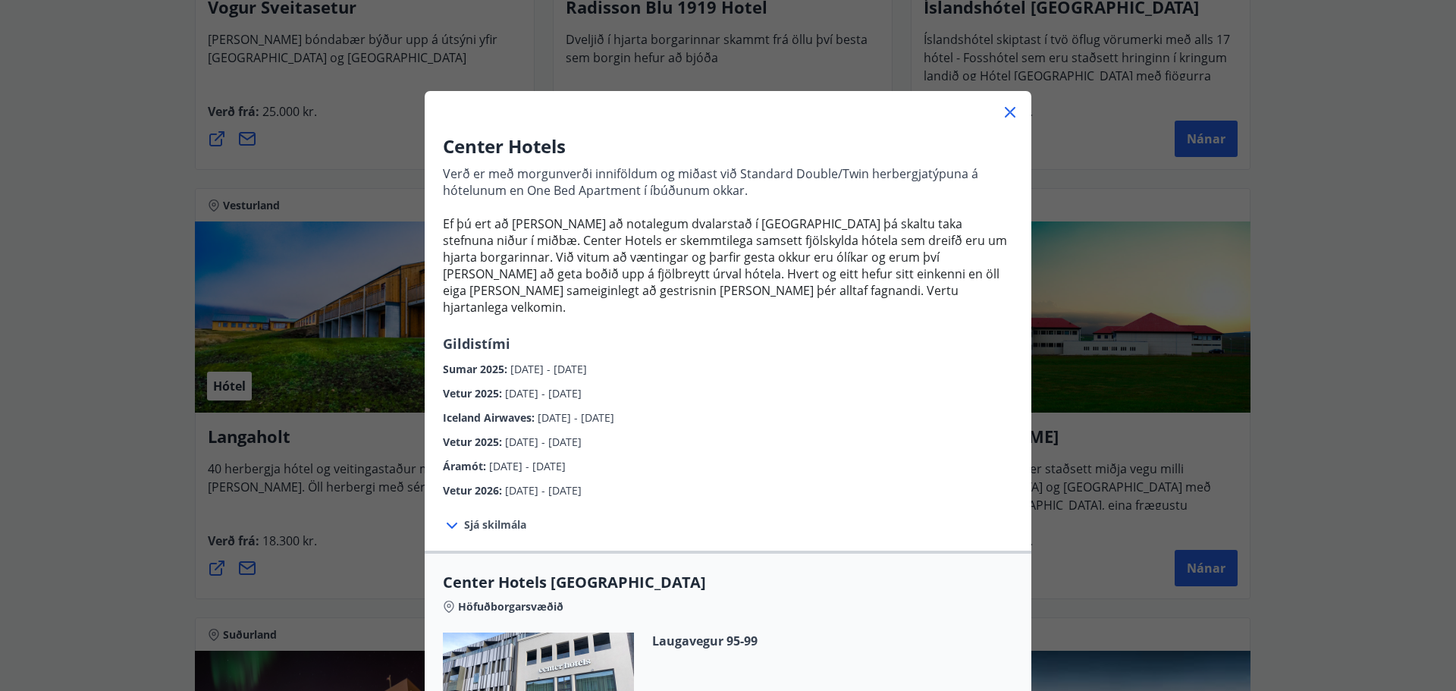
click at [1005, 113] on icon at bounding box center [1010, 112] width 11 height 11
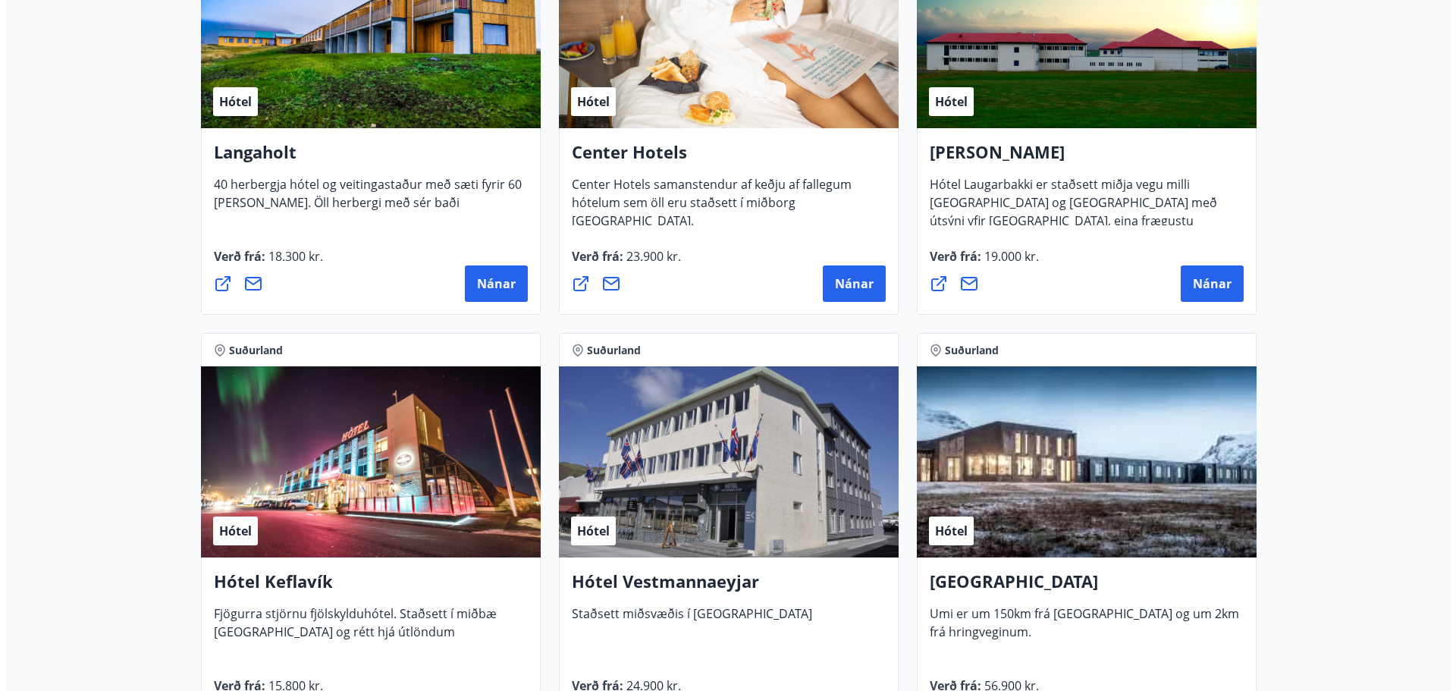
scroll to position [3337, 0]
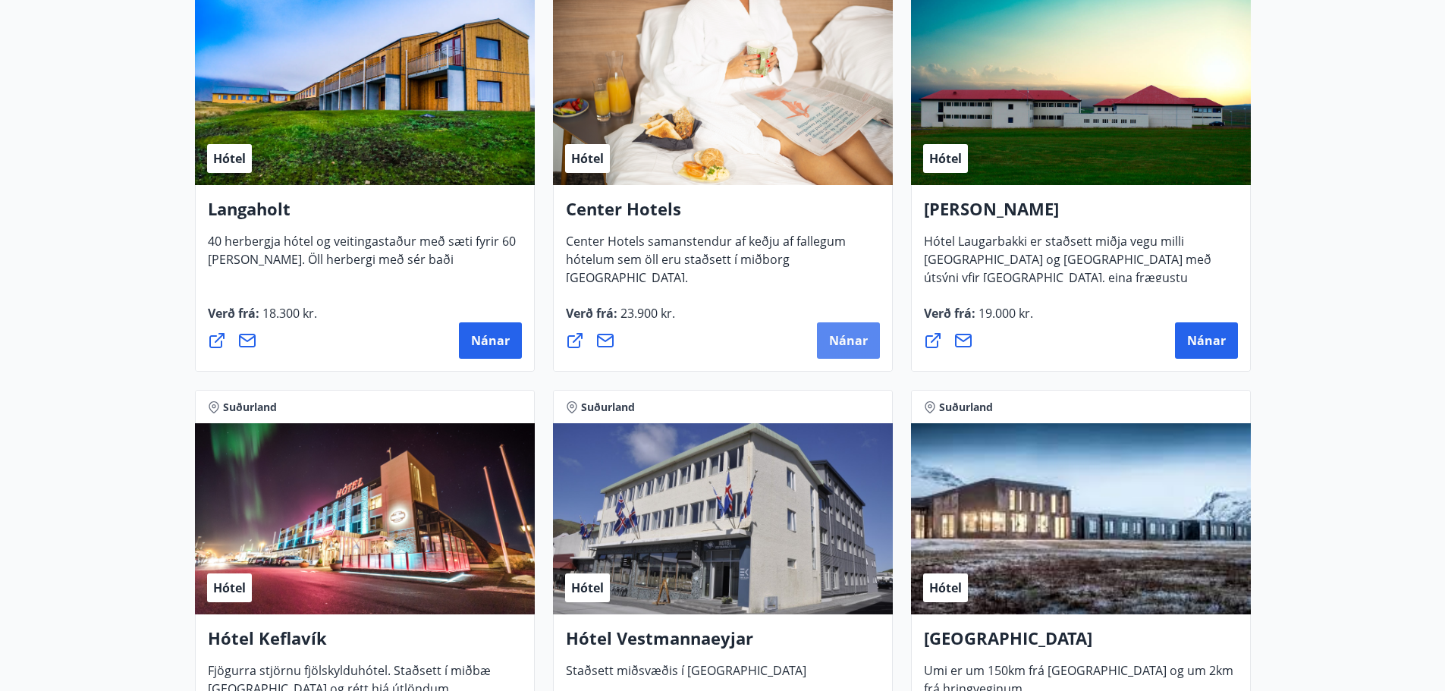
click at [837, 344] on span "Nánar" at bounding box center [848, 340] width 39 height 17
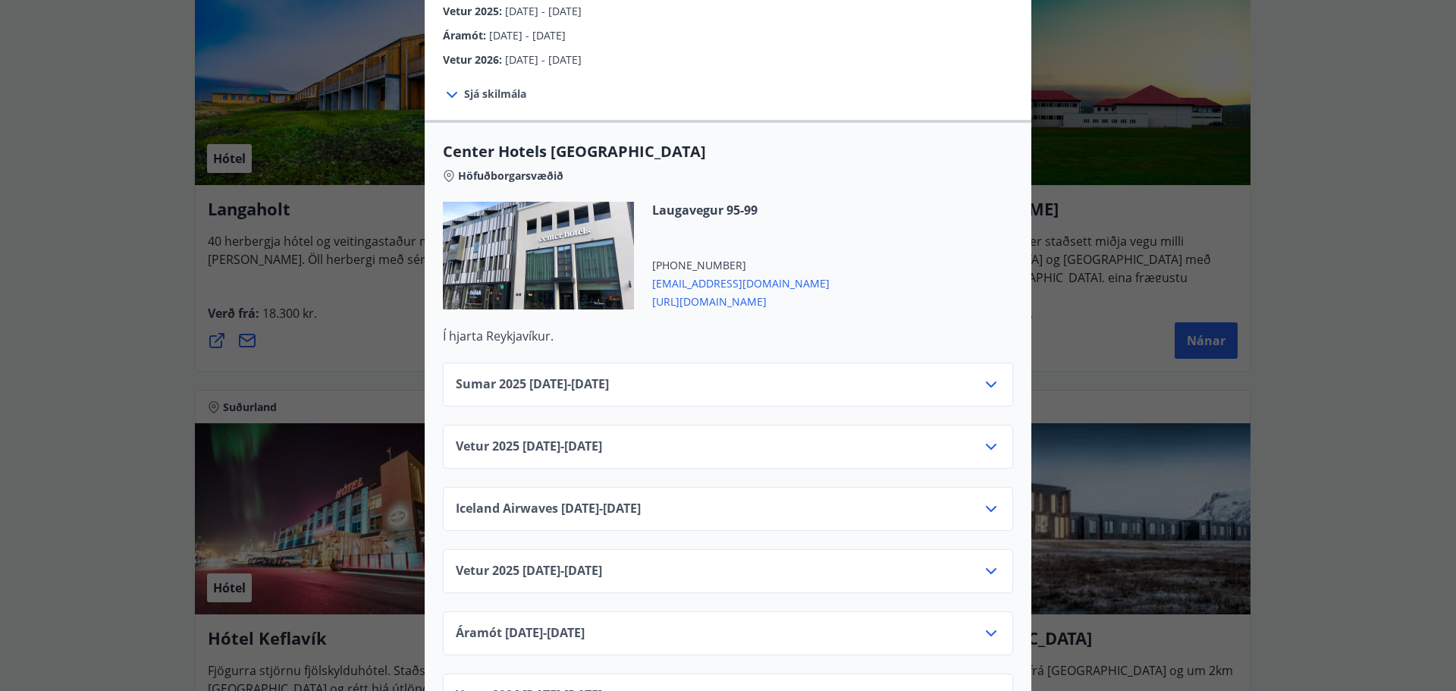
scroll to position [455, 0]
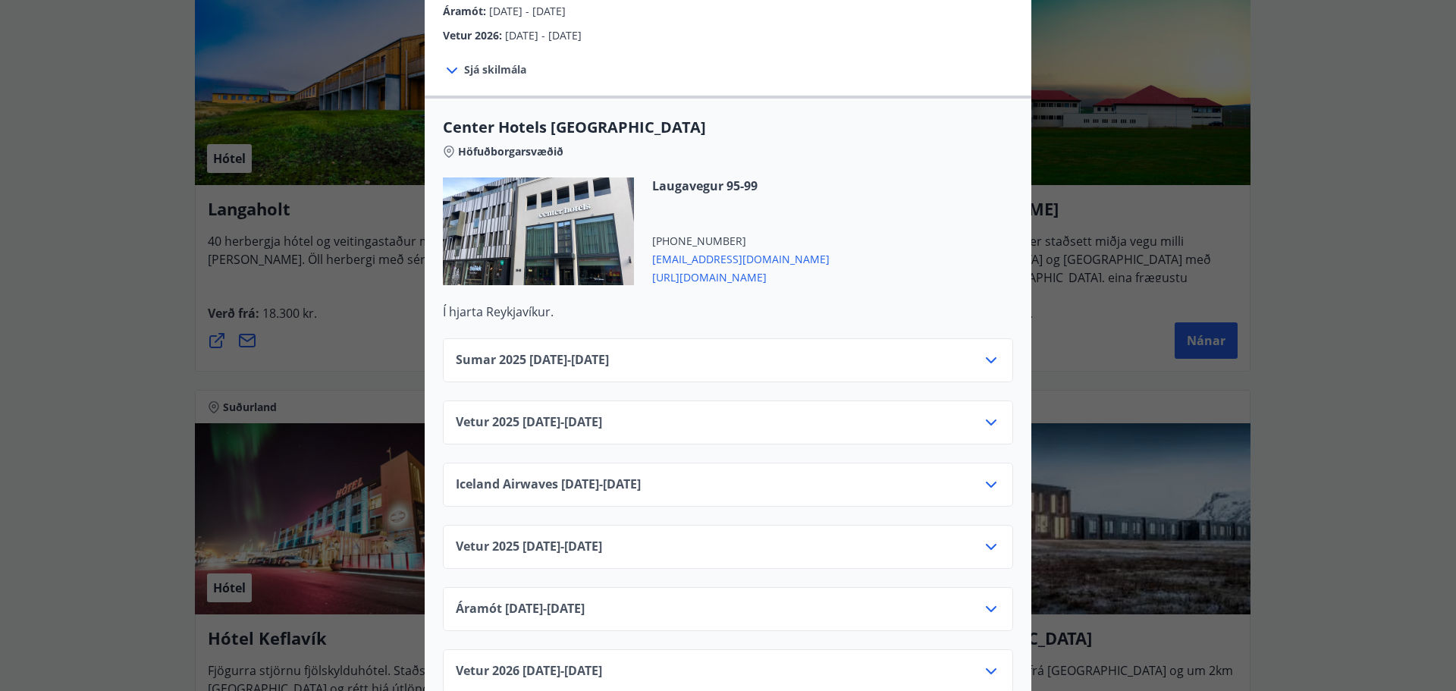
click at [629, 413] on div "Vetur 2025 01.10.25 - 05.11.25" at bounding box center [728, 428] width 544 height 30
click at [989, 413] on icon at bounding box center [991, 422] width 18 height 18
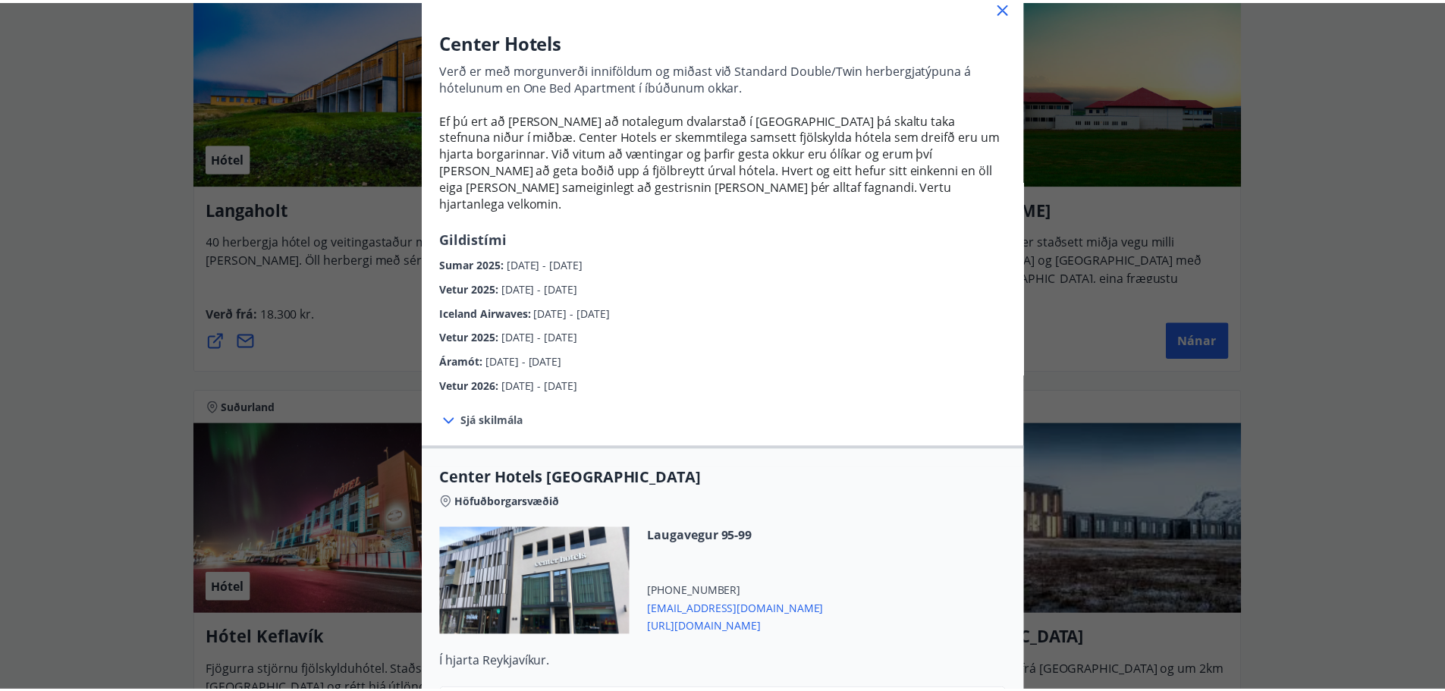
scroll to position [76, 0]
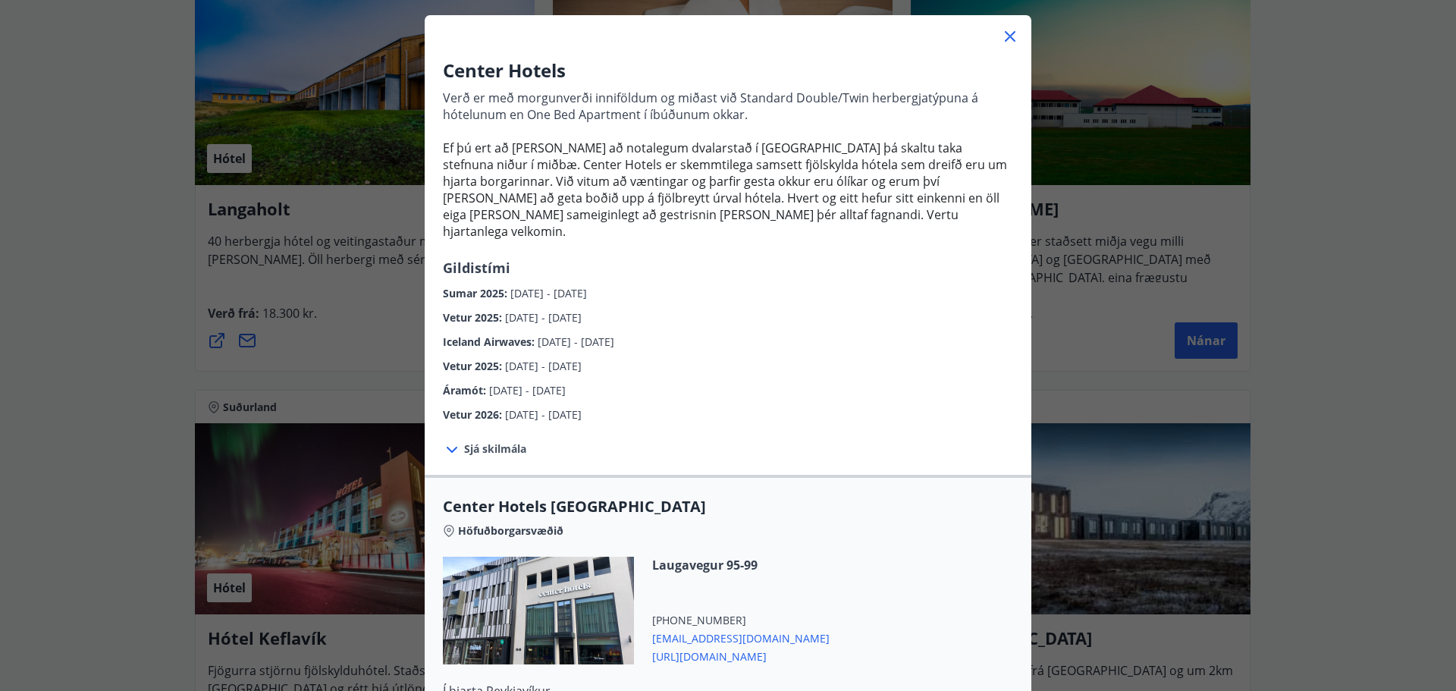
click at [1001, 35] on icon at bounding box center [1010, 36] width 18 height 18
